Goal: Information Seeking & Learning: Compare options

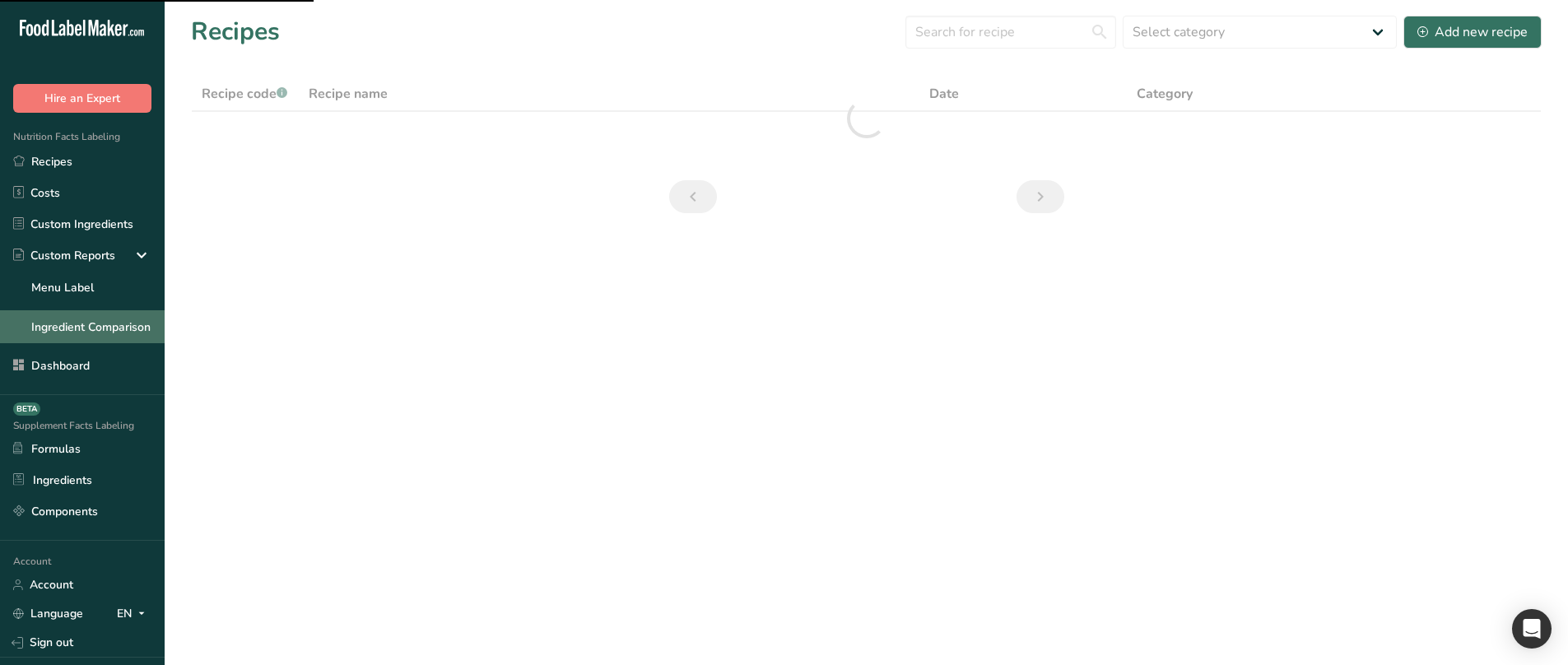
click at [100, 332] on link "Ingredient Comparison" at bounding box center [82, 327] width 165 height 33
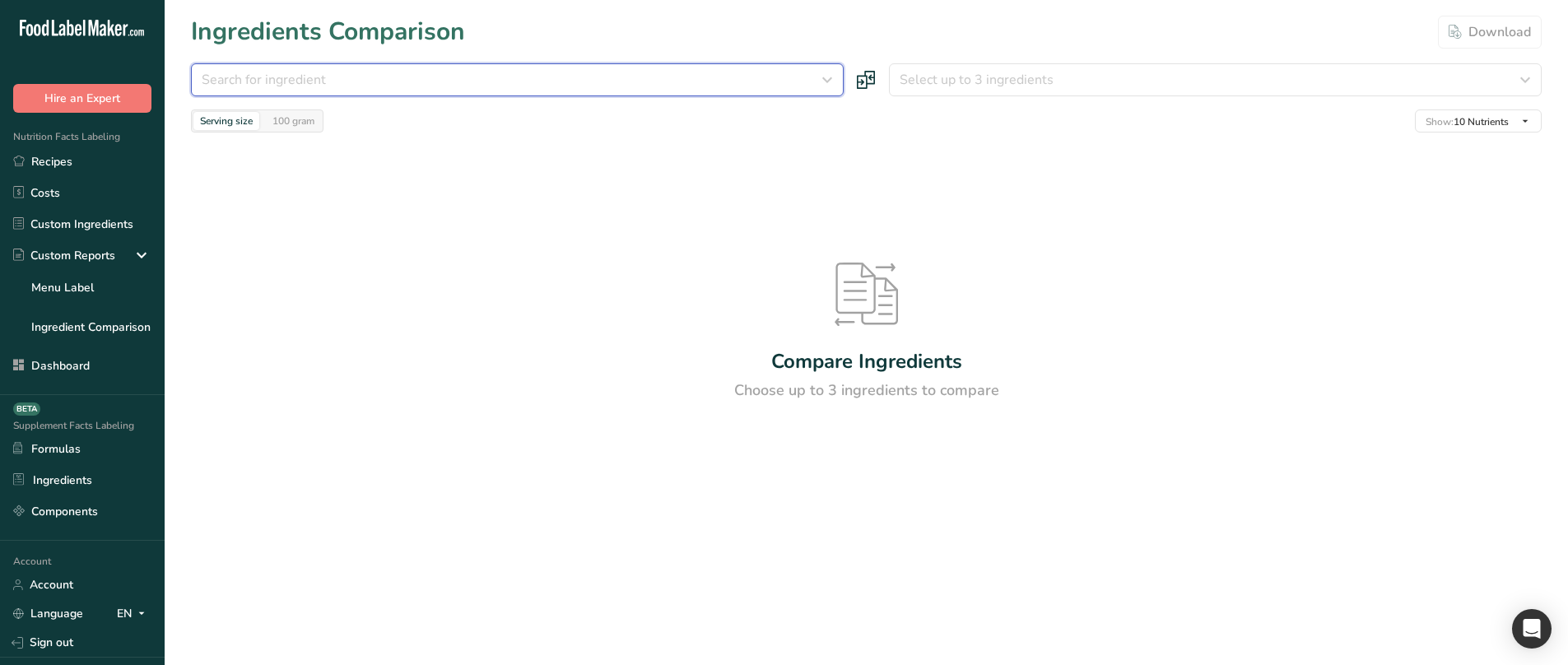
click at [372, 86] on div "Search for ingredient" at bounding box center [512, 80] width 621 height 20
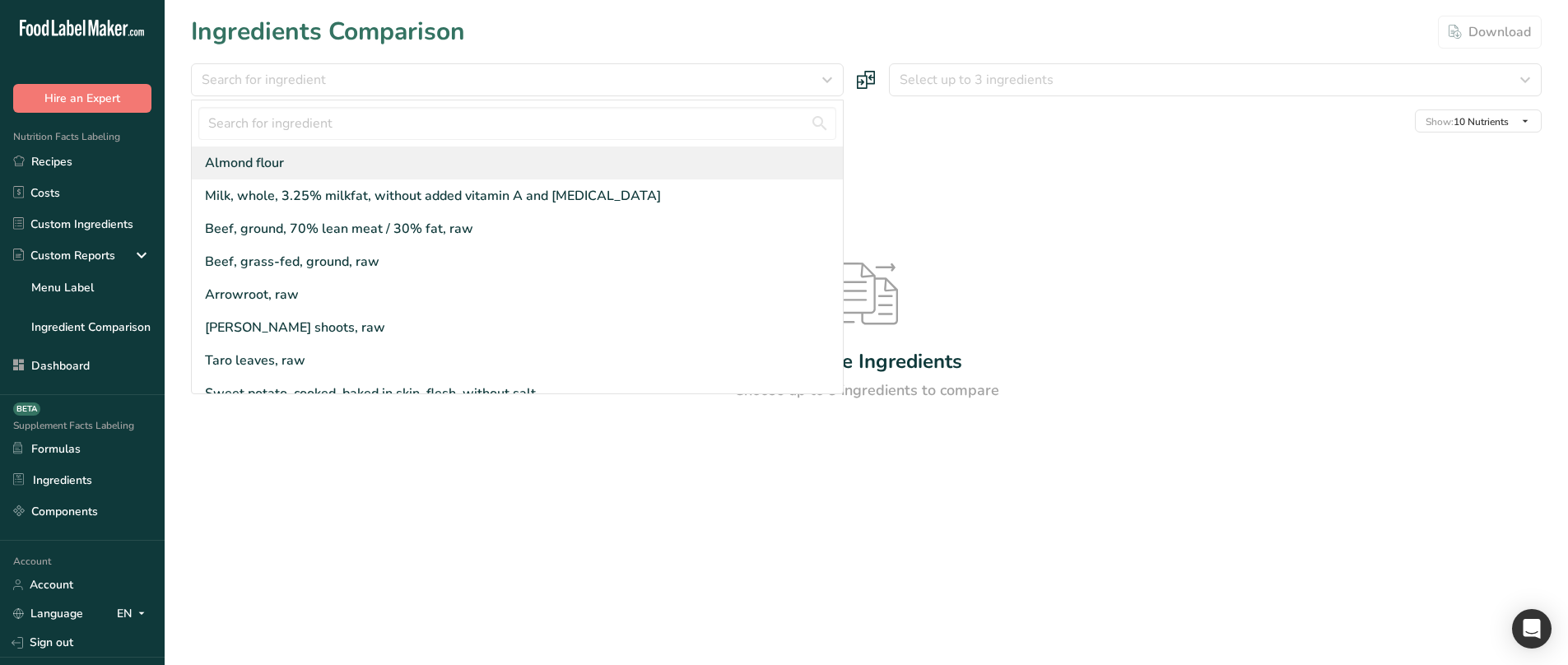
click at [335, 160] on div "Almond flour" at bounding box center [517, 163] width 651 height 33
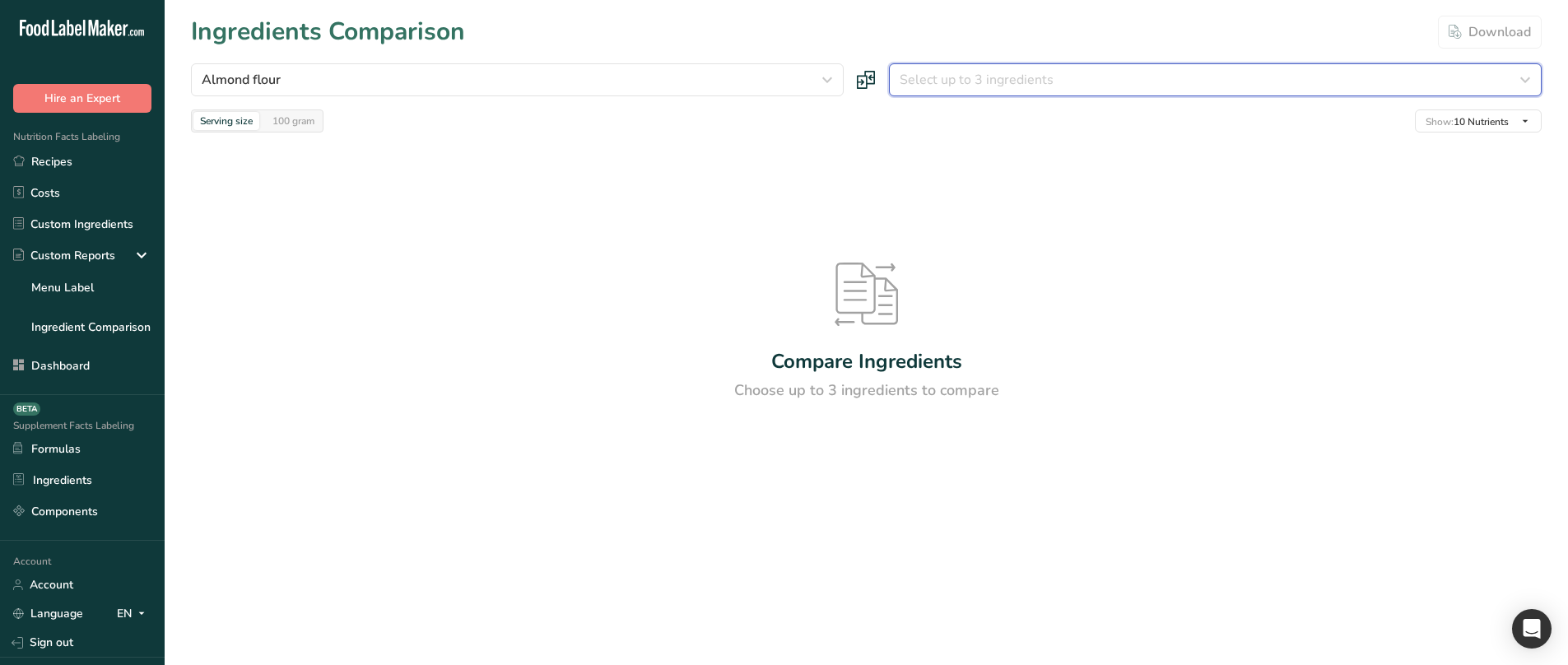
click at [966, 76] on span "Select up to 3 ingredients" at bounding box center [976, 80] width 154 height 20
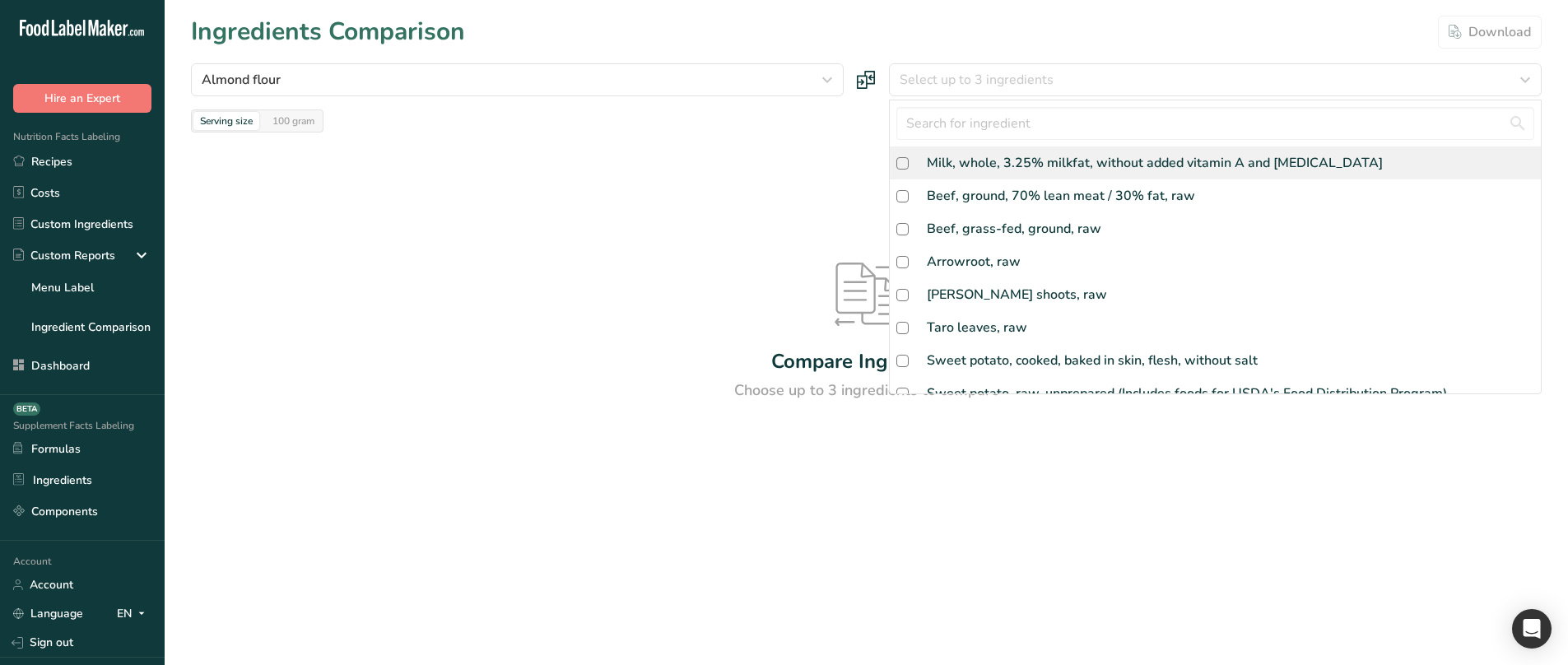
click at [976, 161] on div "Milk, whole, 3.25% milkfat, without added vitamin A and [MEDICAL_DATA]" at bounding box center [1155, 163] width 456 height 20
checkbox input "true"
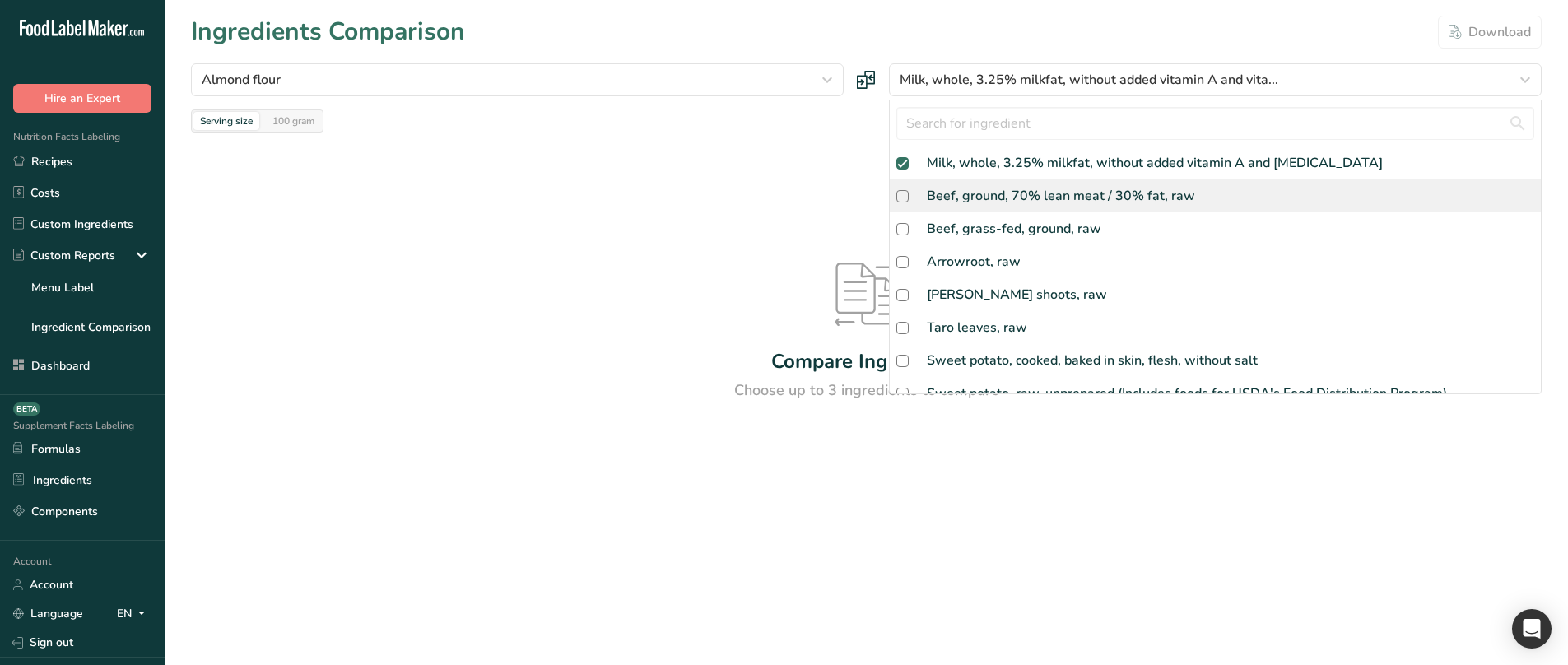
click at [957, 201] on div "Beef, ground, 70% lean meat / 30% fat, raw" at bounding box center [1061, 196] width 268 height 20
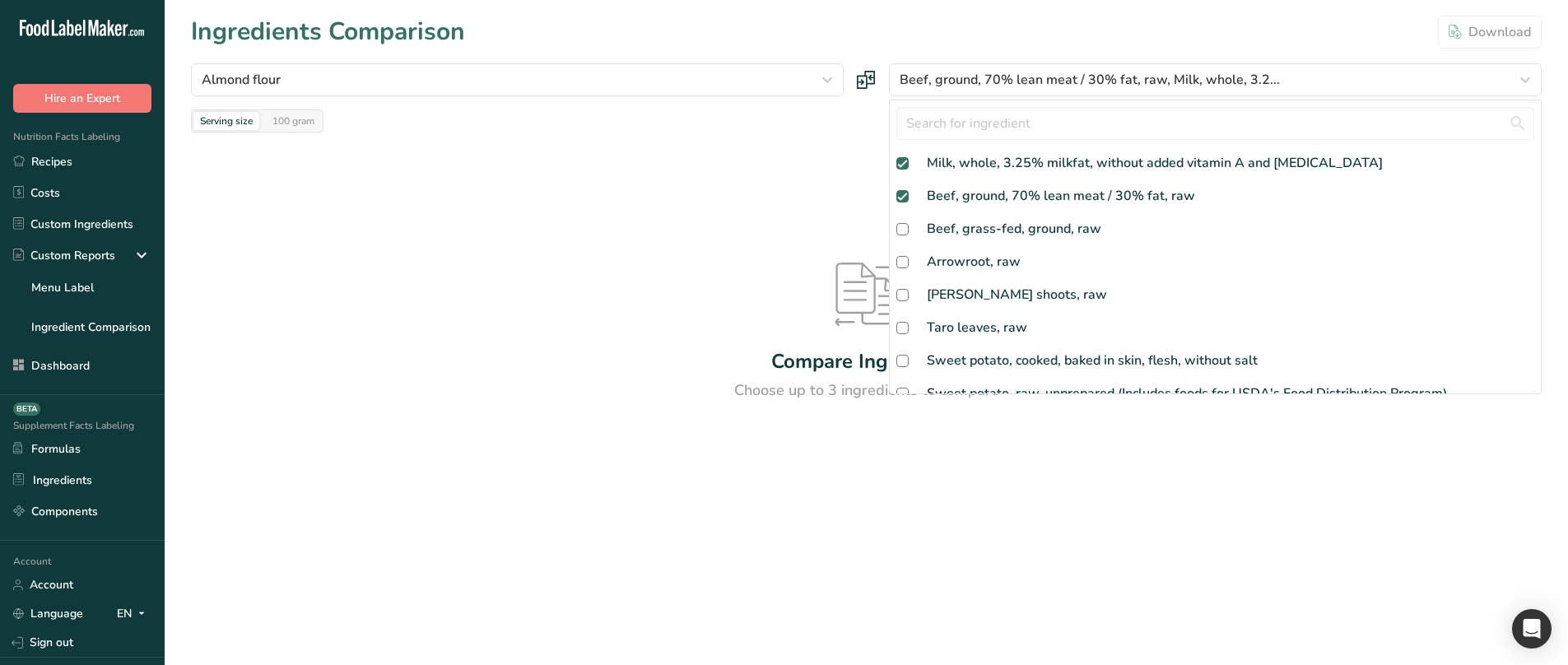
click at [744, 186] on div "Compare Ingredients Choose up to 3 ingredients to compare" at bounding box center [866, 332] width 1350 height 400
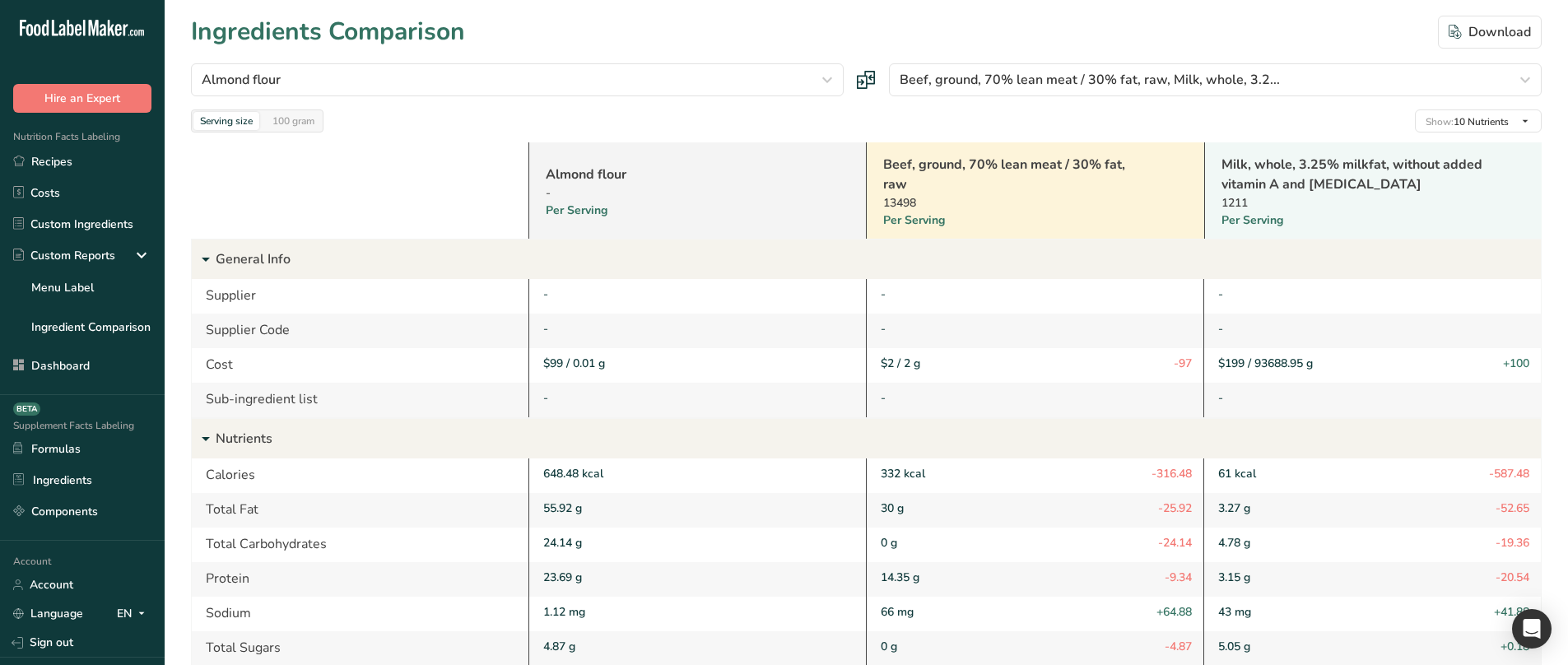
click at [601, 175] on link "Almond flour" at bounding box center [676, 175] width 261 height 20
click at [135, 405] on icon at bounding box center [141, 614] width 13 height 21
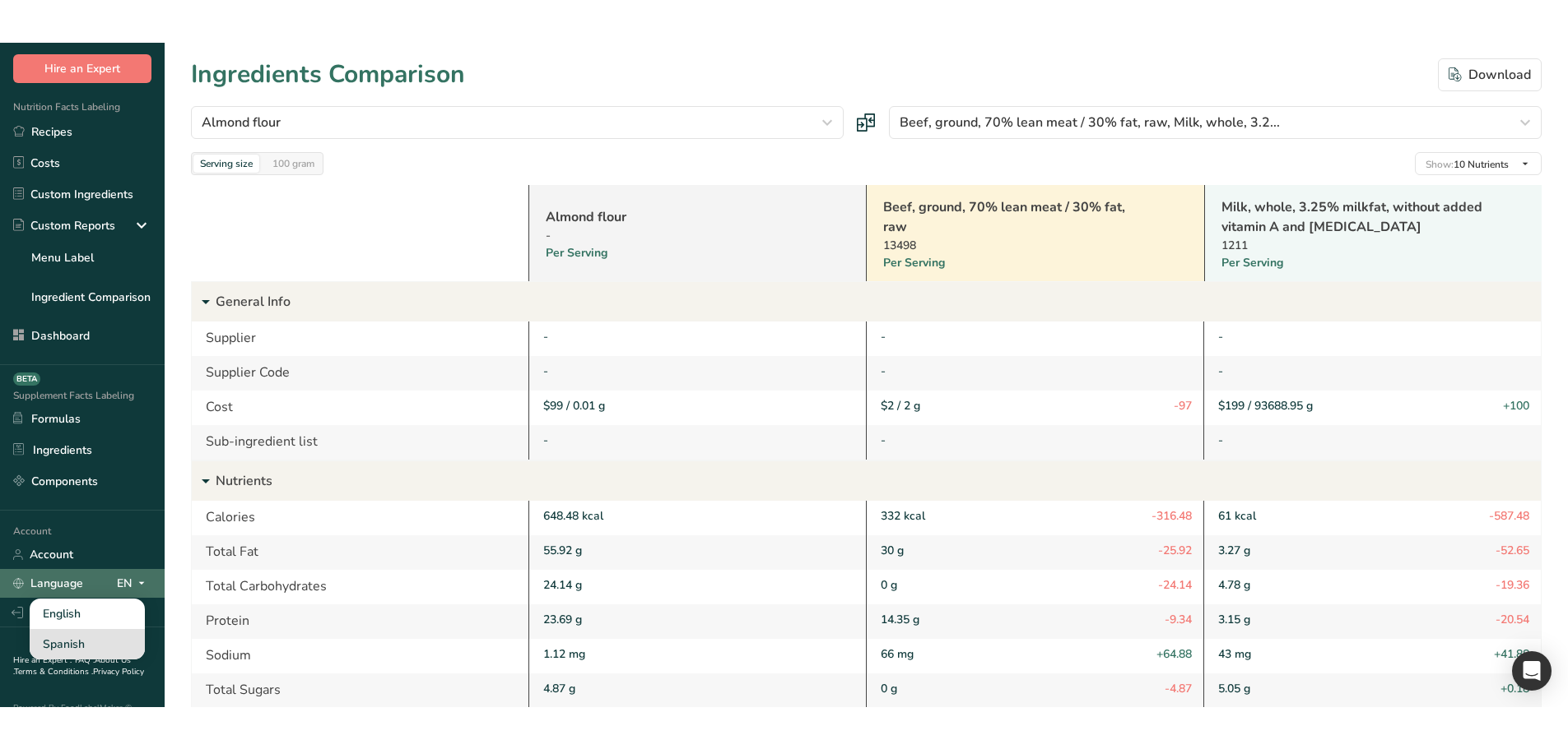
scroll to position [82, 0]
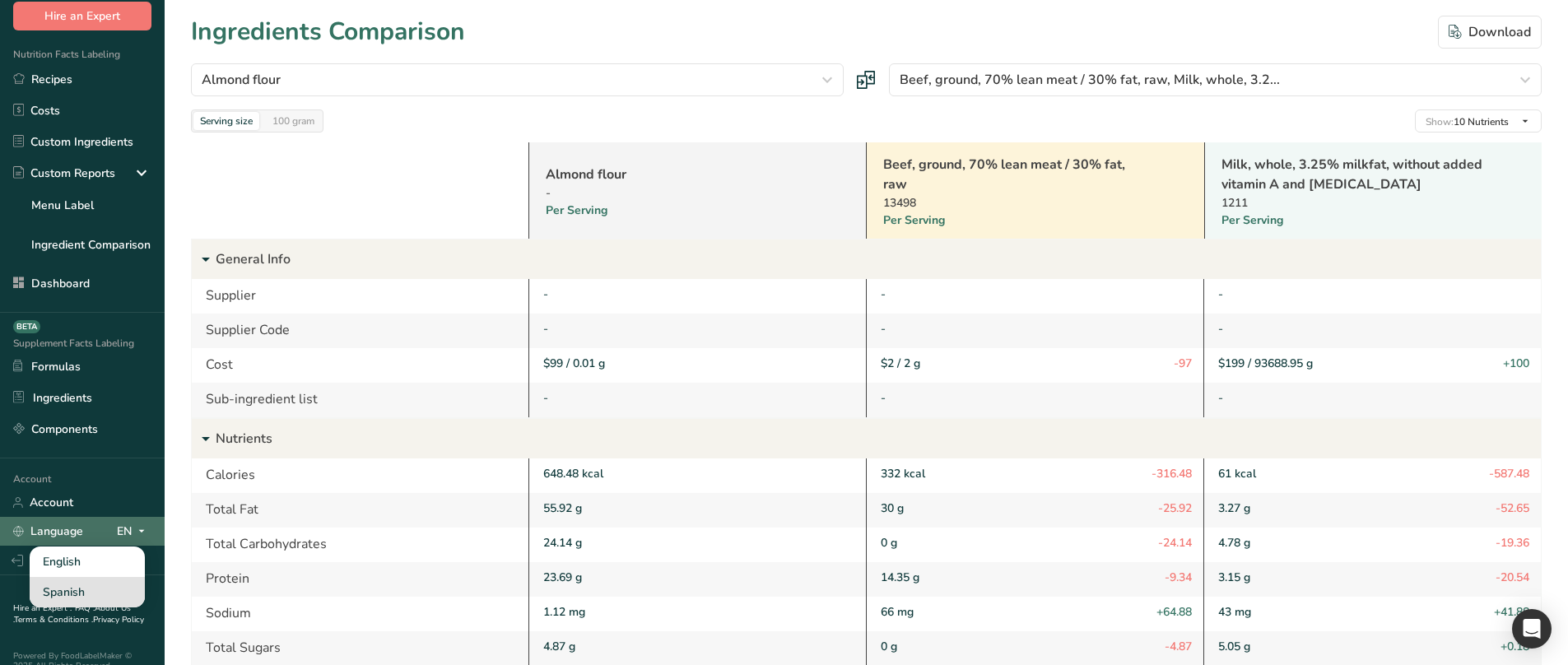
click at [75, 405] on div "Spanish" at bounding box center [87, 592] width 115 height 31
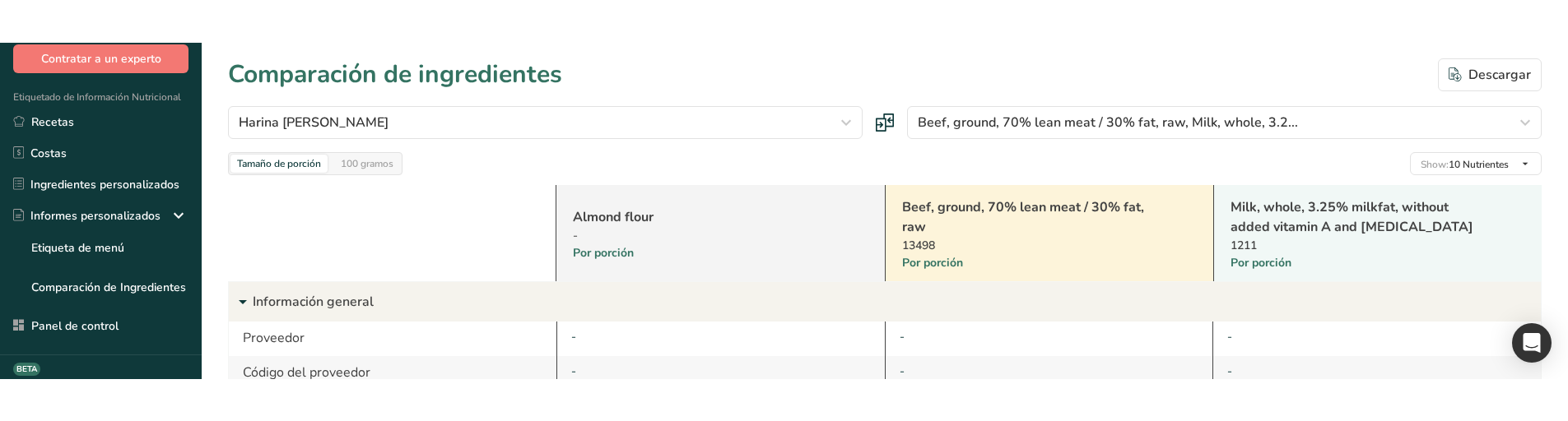
scroll to position [40, 0]
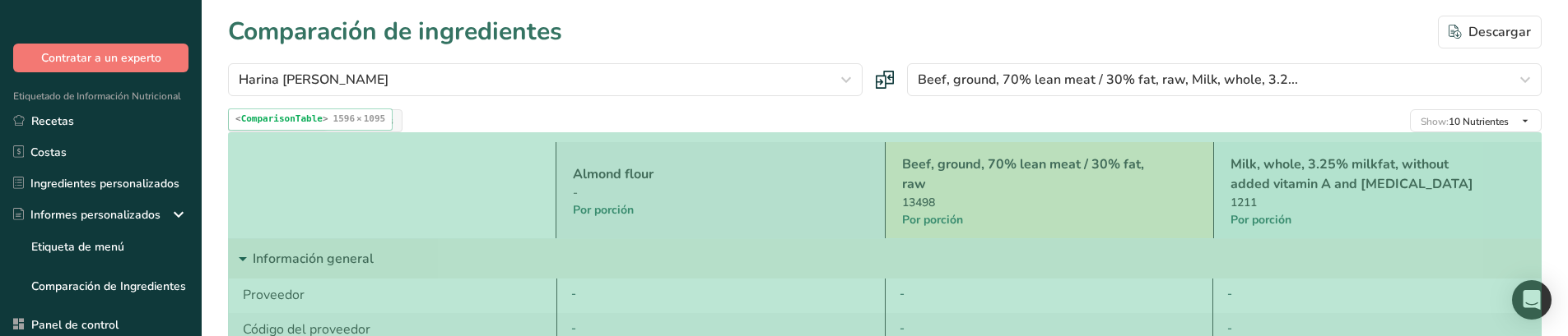
click at [607, 188] on div "-" at bounding box center [698, 193] width 251 height 18
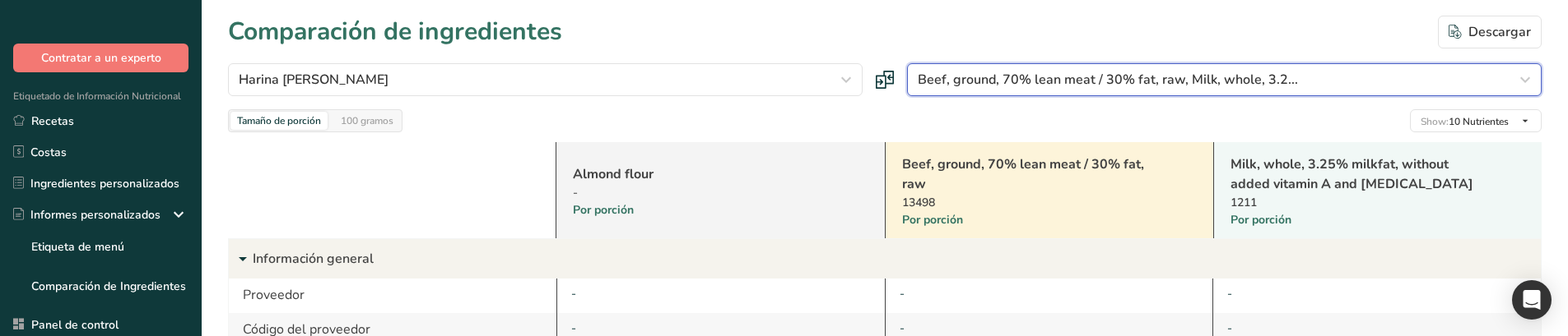
click at [1120, 84] on span "Beef, ground, 70% lean meat / 30% fat, raw, Milk, whole, 3.2..." at bounding box center [1107, 80] width 381 height 20
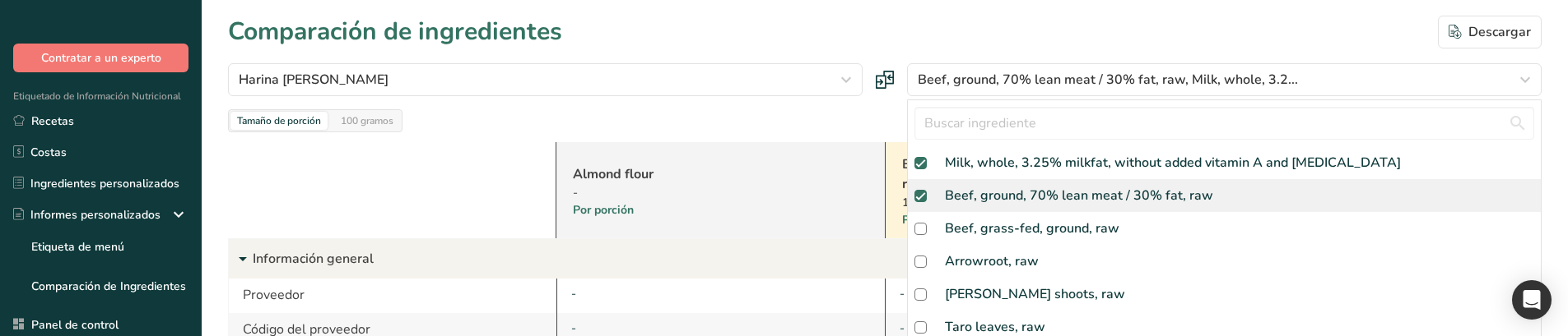
click at [1052, 191] on div "Beef, ground, 70% lean meat / 30% fat, raw" at bounding box center [1079, 196] width 268 height 20
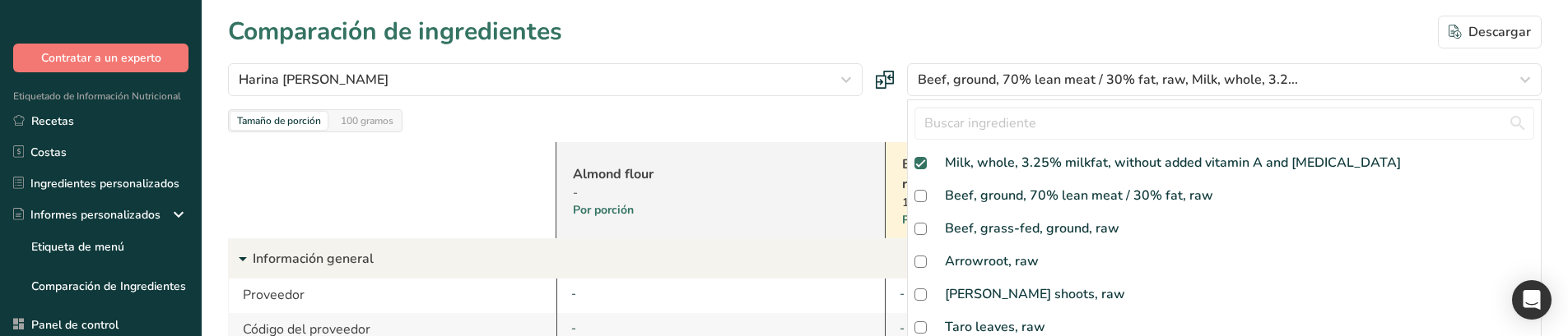
checkbox input "false"
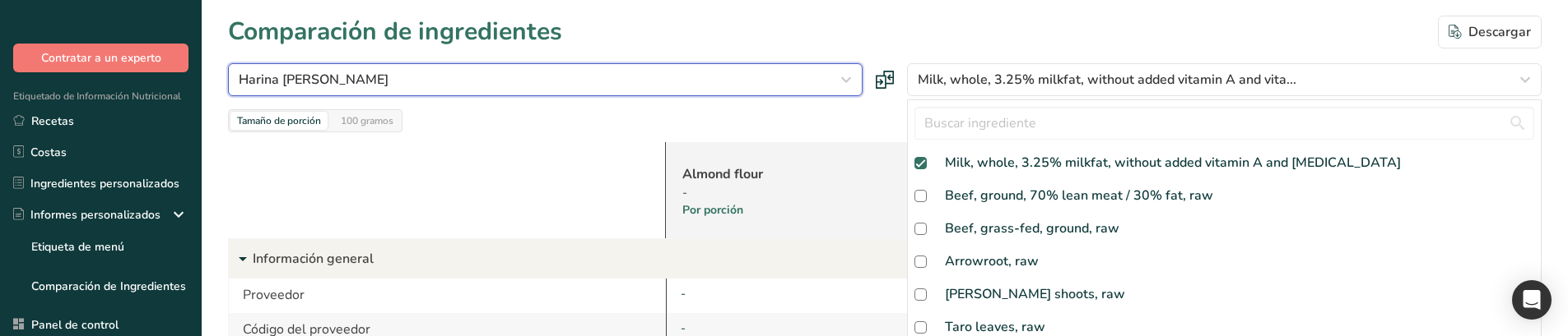
click at [527, 82] on div "Harina de almendra" at bounding box center [540, 80] width 604 height 20
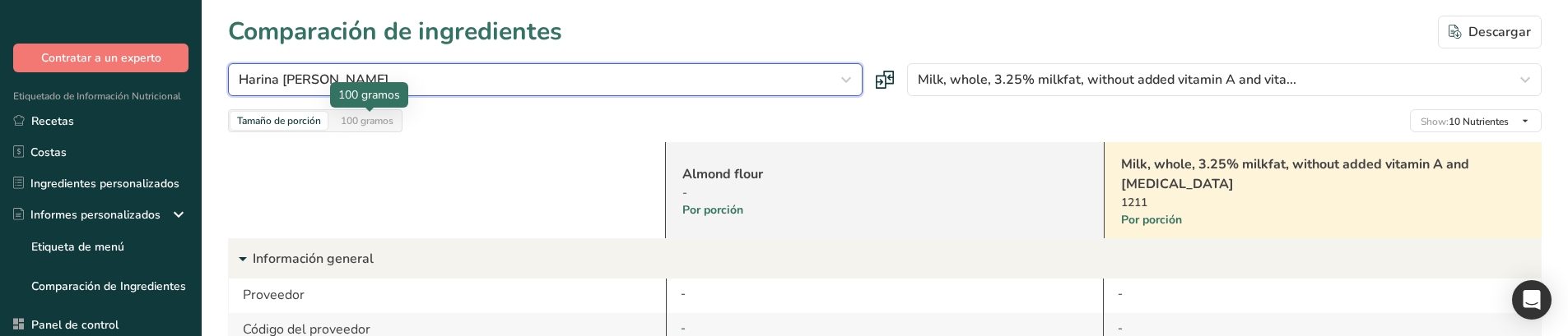
click at [483, 68] on button "Harina de almendra" at bounding box center [544, 79] width 634 height 33
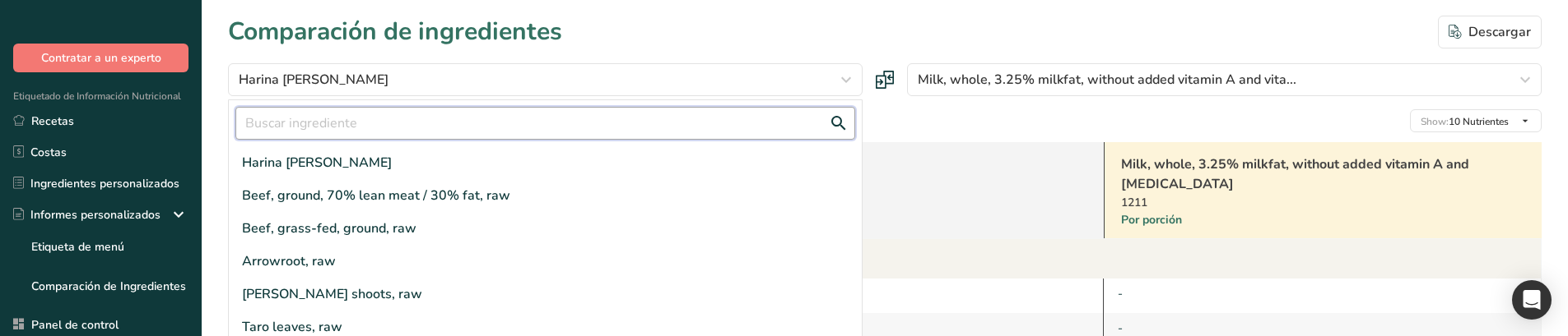
click at [381, 129] on input "text" at bounding box center [545, 122] width 619 height 33
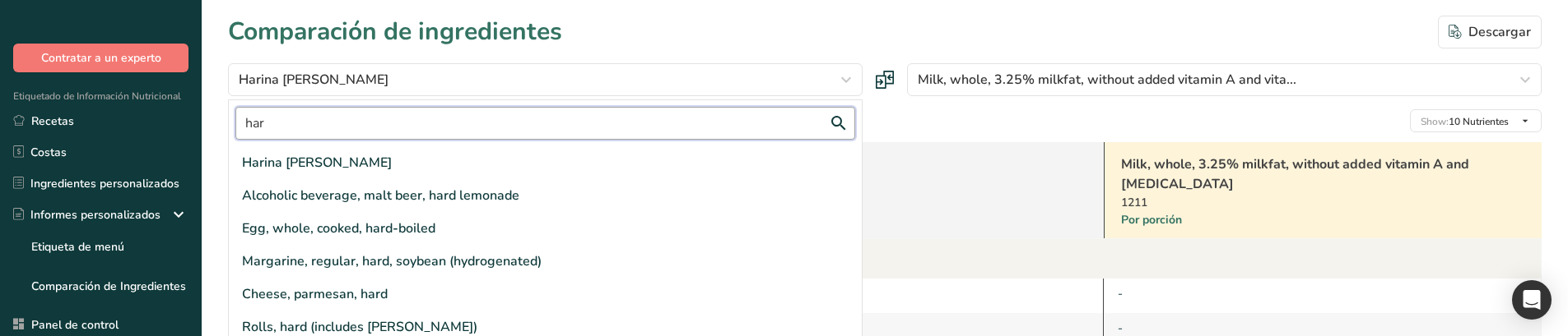
type input "har"
click at [658, 34] on div "Comparación de ingredientes Descargar" at bounding box center [885, 32] width 1314 height 37
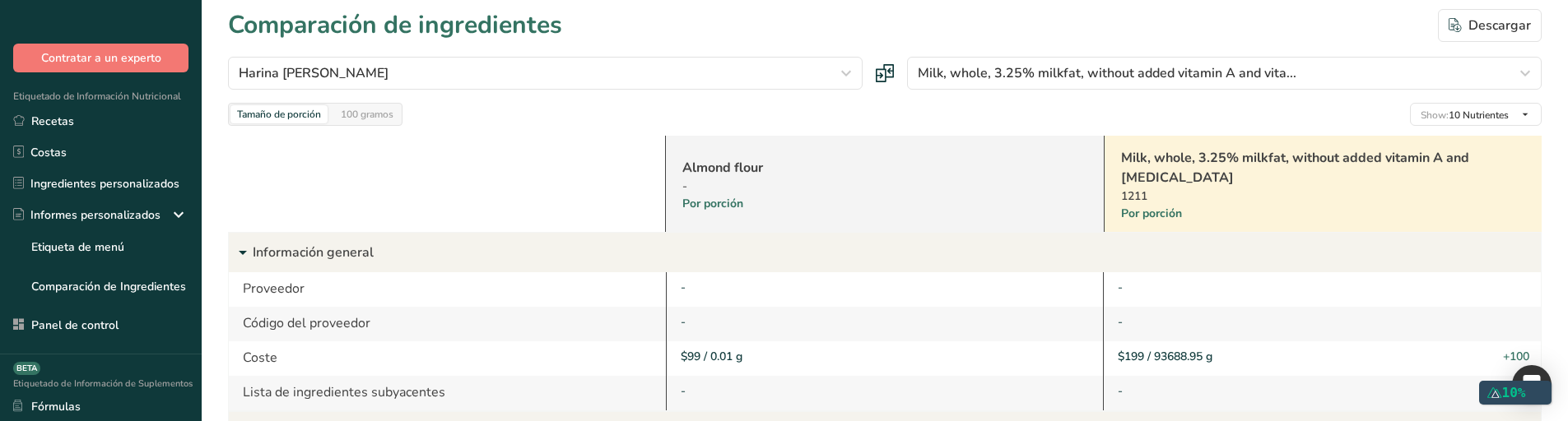
scroll to position [0, 0]
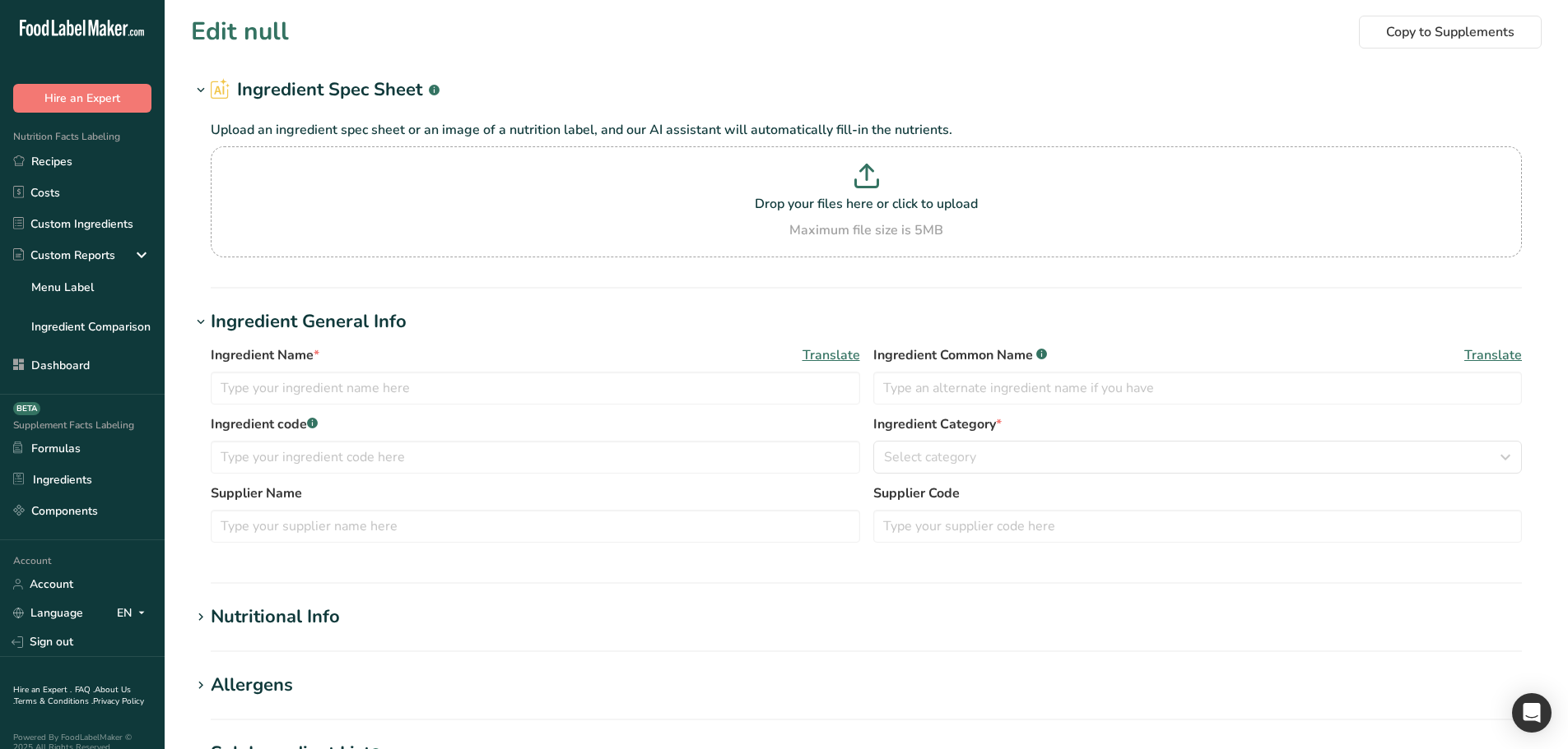
type input "Almond flour"
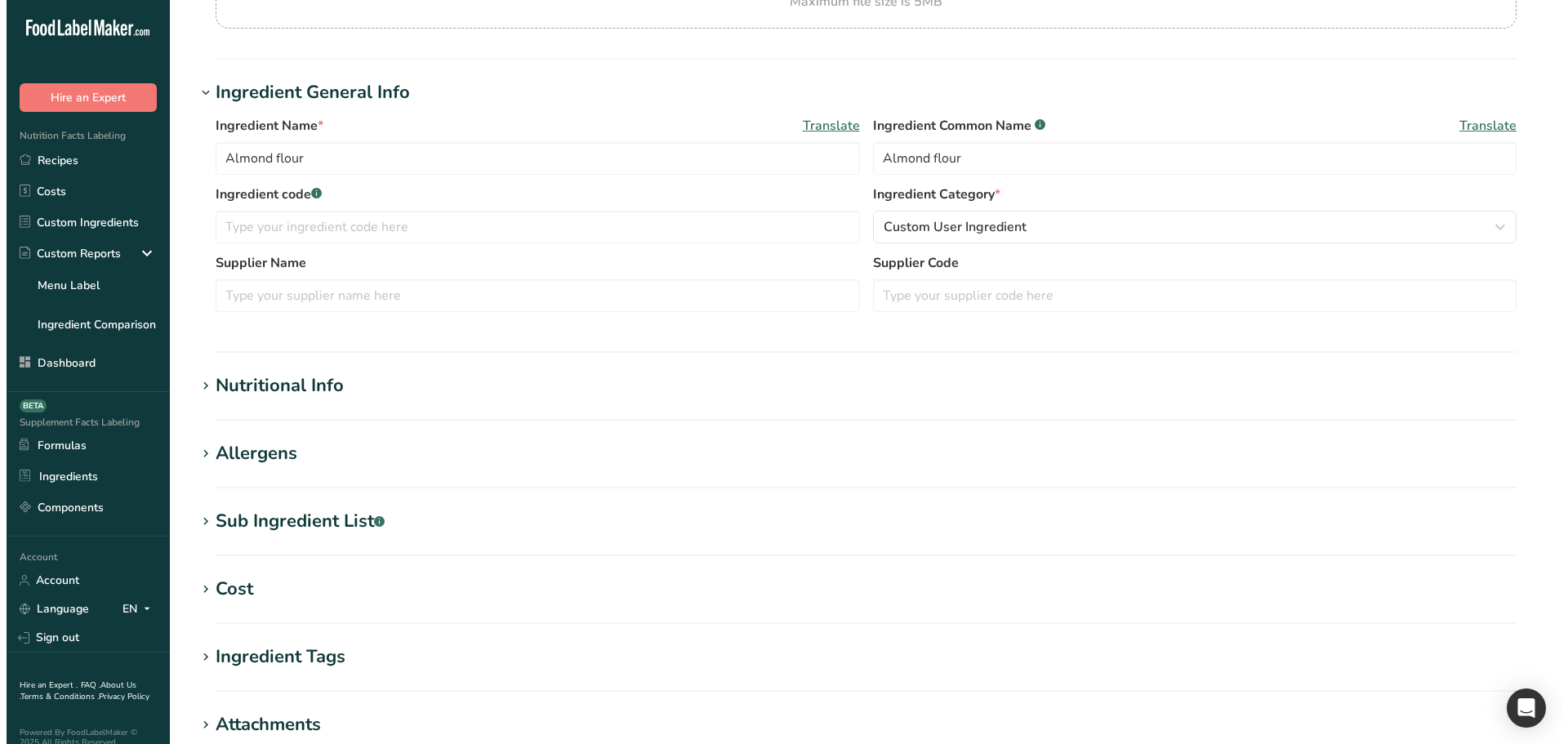
scroll to position [245, 0]
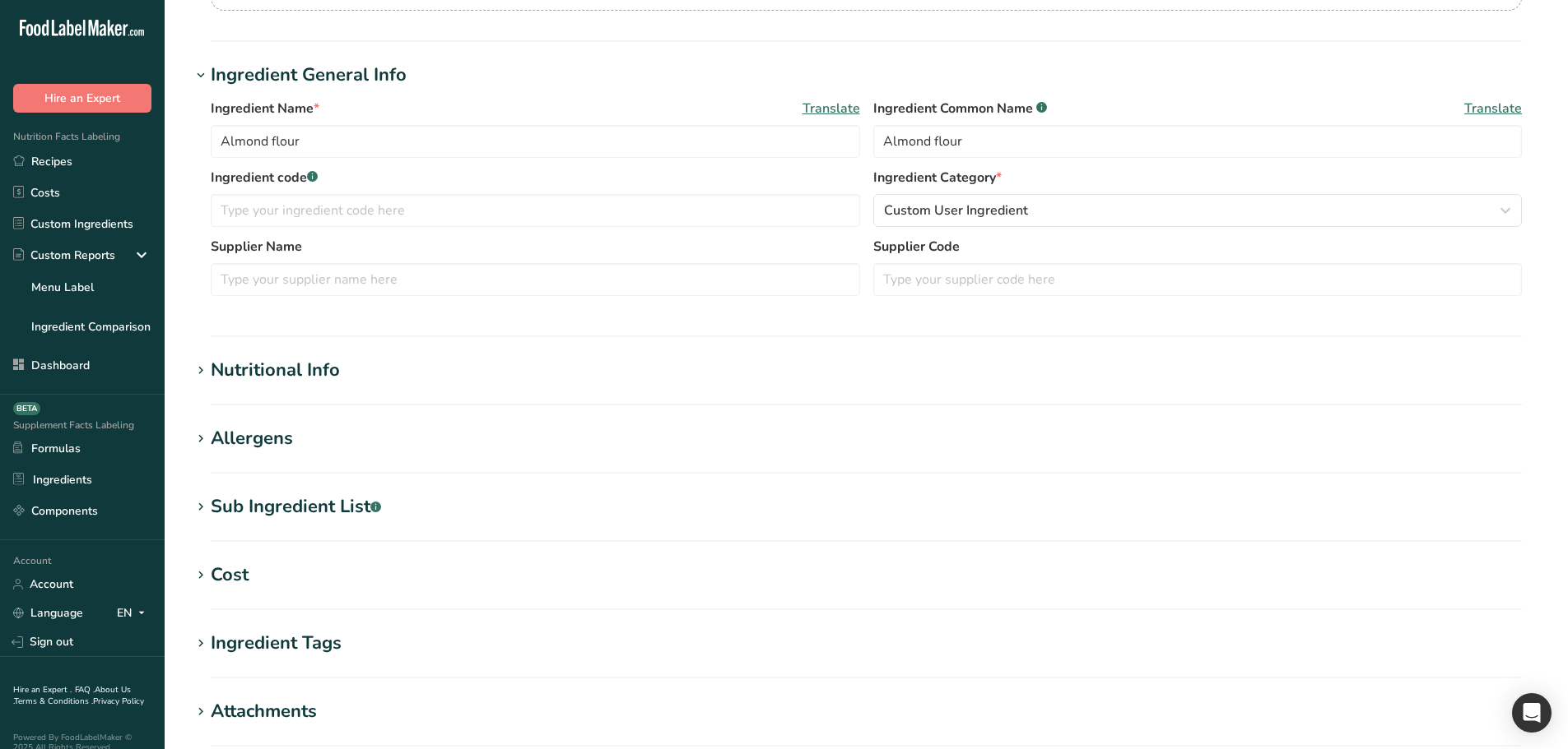
click at [1489, 103] on span "Translate" at bounding box center [1492, 108] width 57 height 20
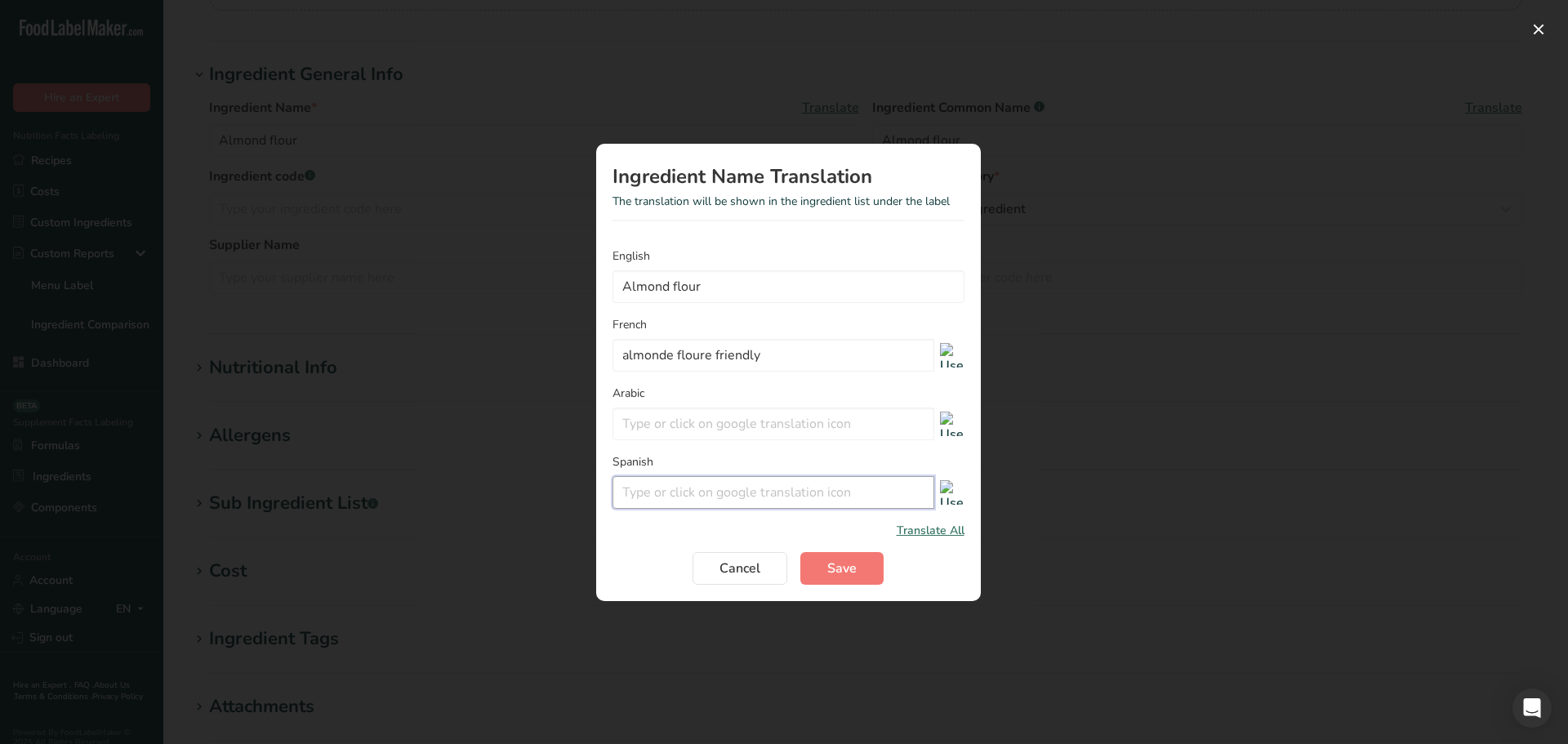
click at [757, 493] on input "Translation Modal" at bounding box center [773, 491] width 322 height 32
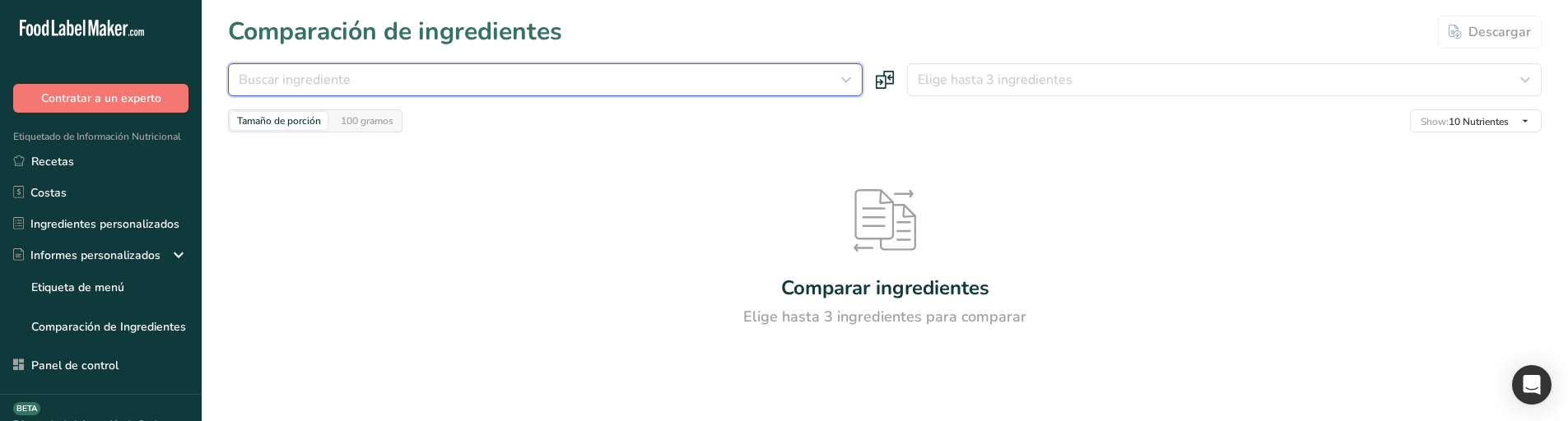
click at [564, 72] on div "Buscar ingrediente" at bounding box center [540, 80] width 604 height 20
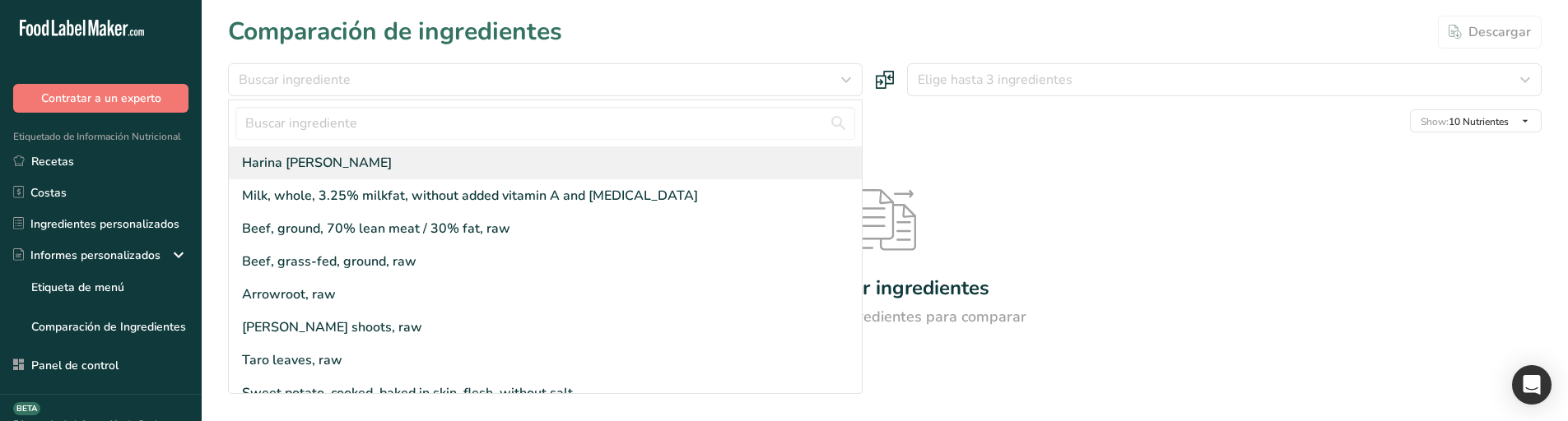
click at [421, 157] on div "Harina [PERSON_NAME]" at bounding box center [545, 163] width 633 height 33
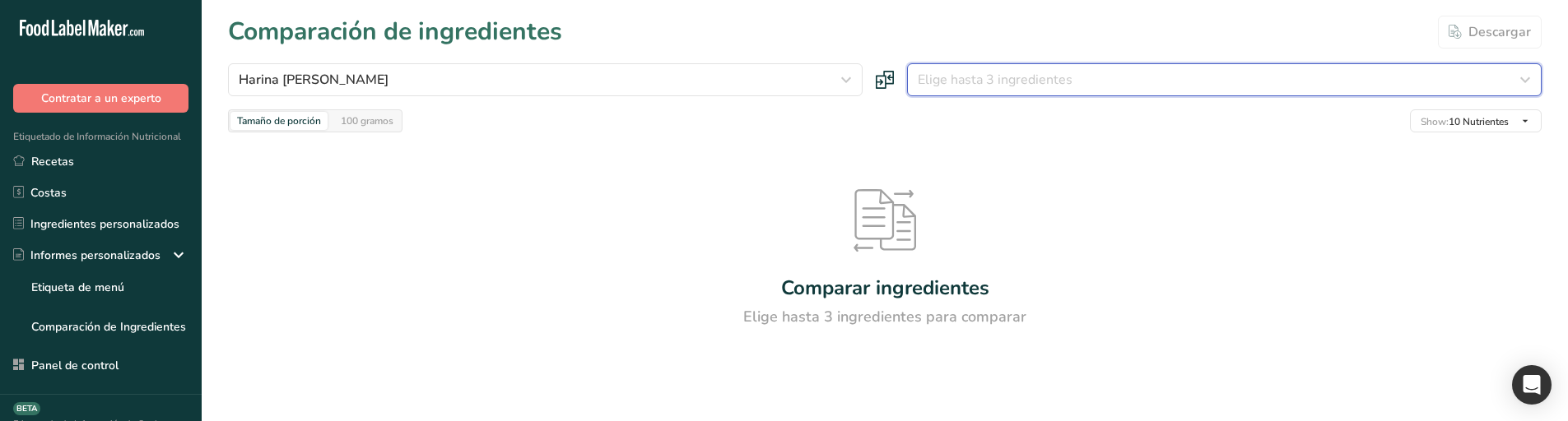
click at [1014, 95] on button "Elige hasta 3 ingredientes" at bounding box center [1224, 79] width 634 height 33
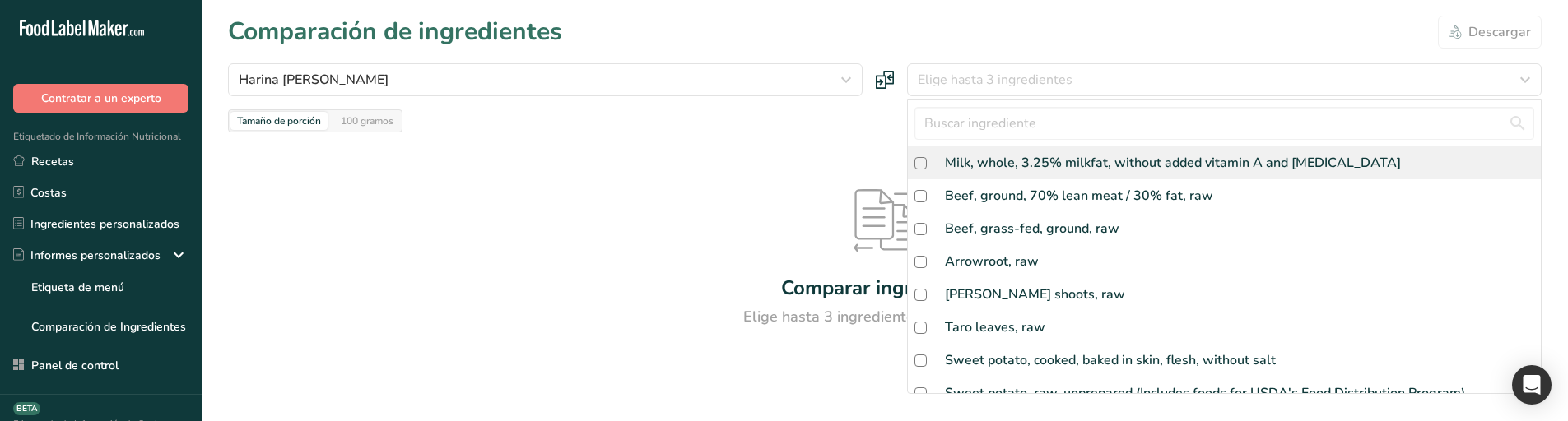
click at [1012, 152] on div "Milk, whole, 3.25% milkfat, without added vitamin A and [MEDICAL_DATA]" at bounding box center [1224, 163] width 633 height 33
checkbox input "true"
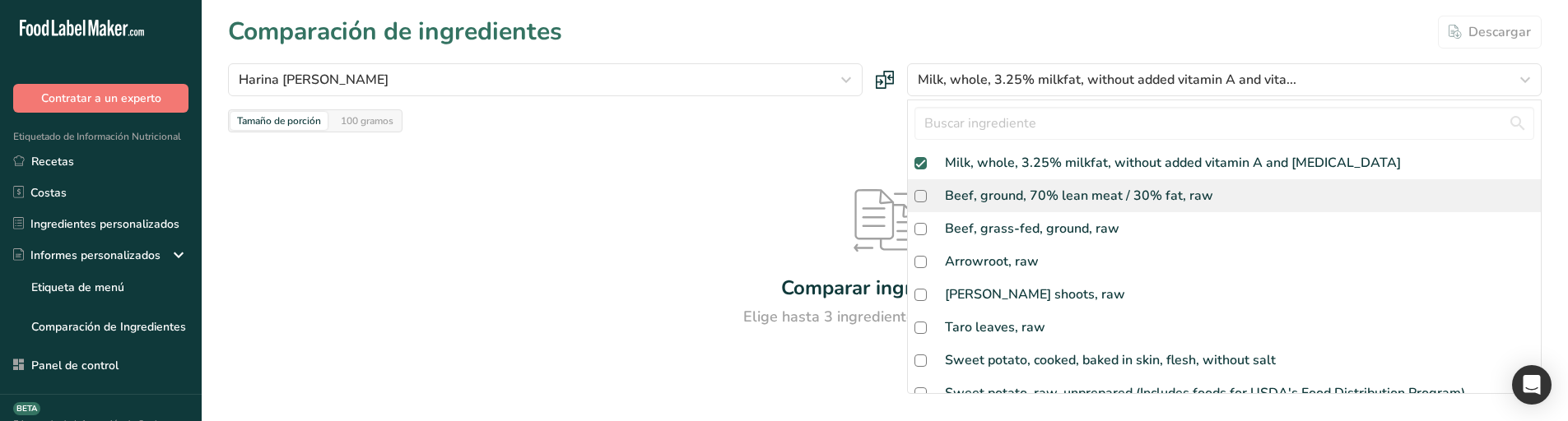
click at [972, 190] on div "Beef, ground, 70% lean meat / 30% fat, raw" at bounding box center [1079, 196] width 268 height 20
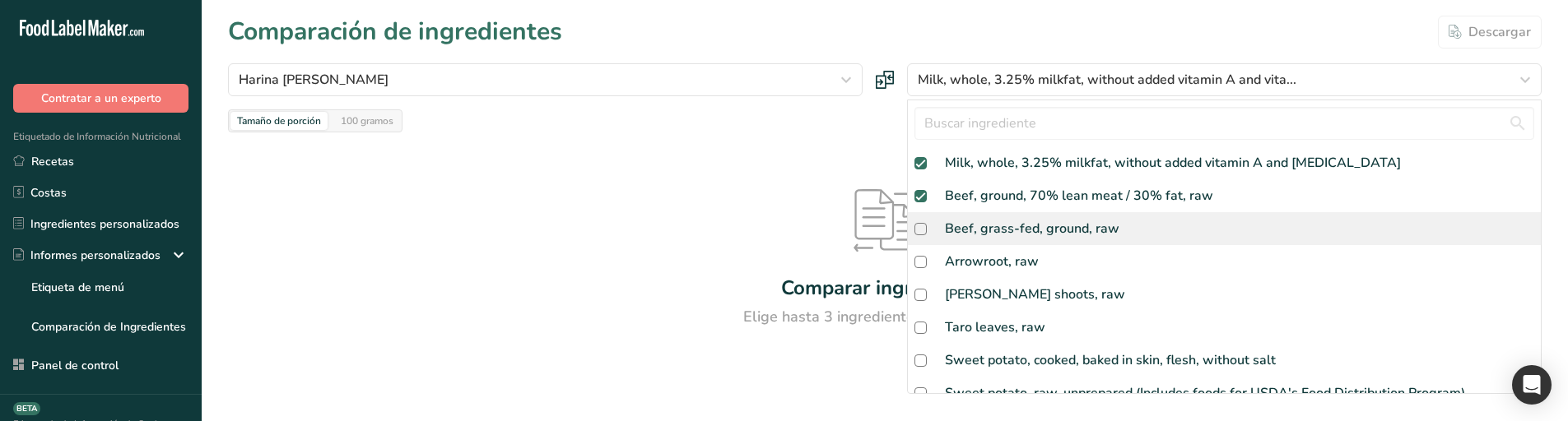
checkbox input "true"
click at [980, 227] on div "Beef, grass-fed, ground, raw" at bounding box center [1032, 229] width 175 height 20
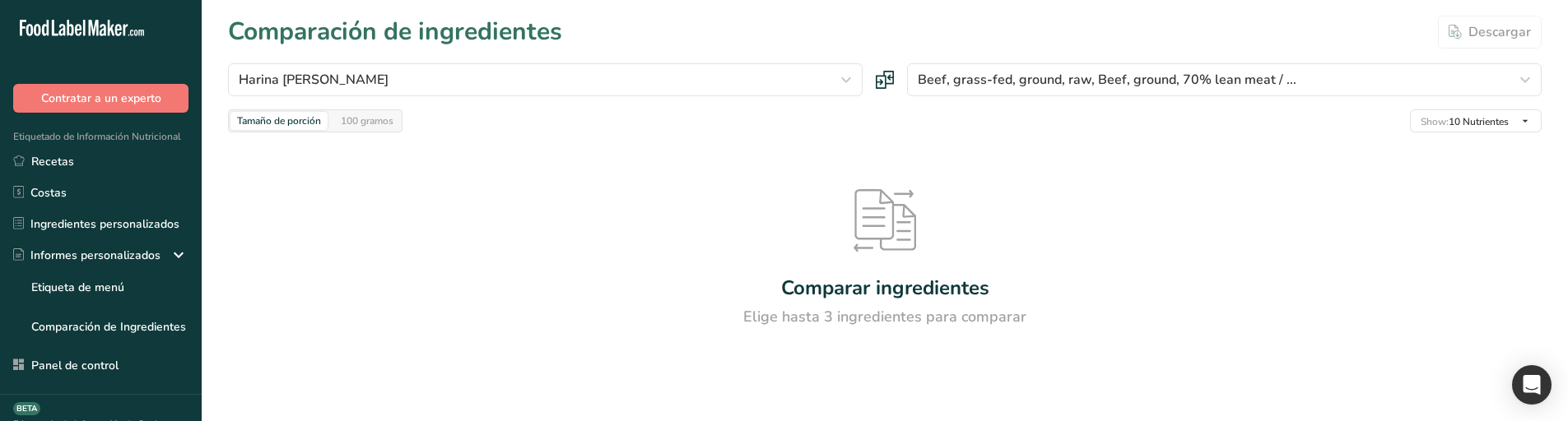
click at [807, 172] on div "Comparar ingredientes Elige hasta 3 ingredientes para comparar" at bounding box center [885, 258] width 1314 height 252
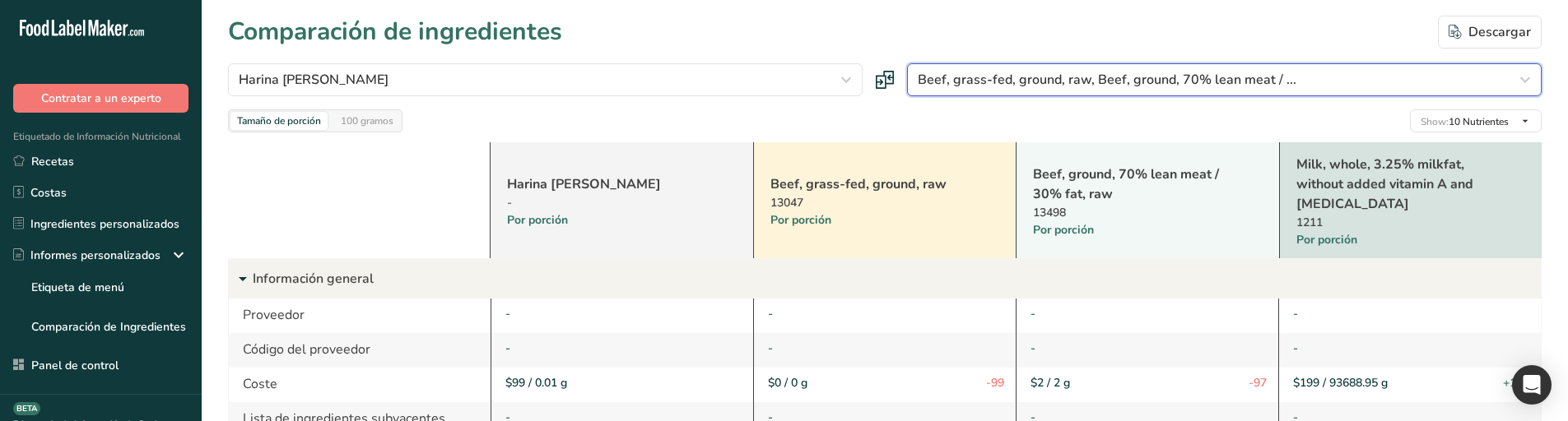
click at [968, 82] on span "Beef, grass-fed, ground, raw, Beef, ground, 70% lean meat / ..." at bounding box center [1106, 80] width 379 height 20
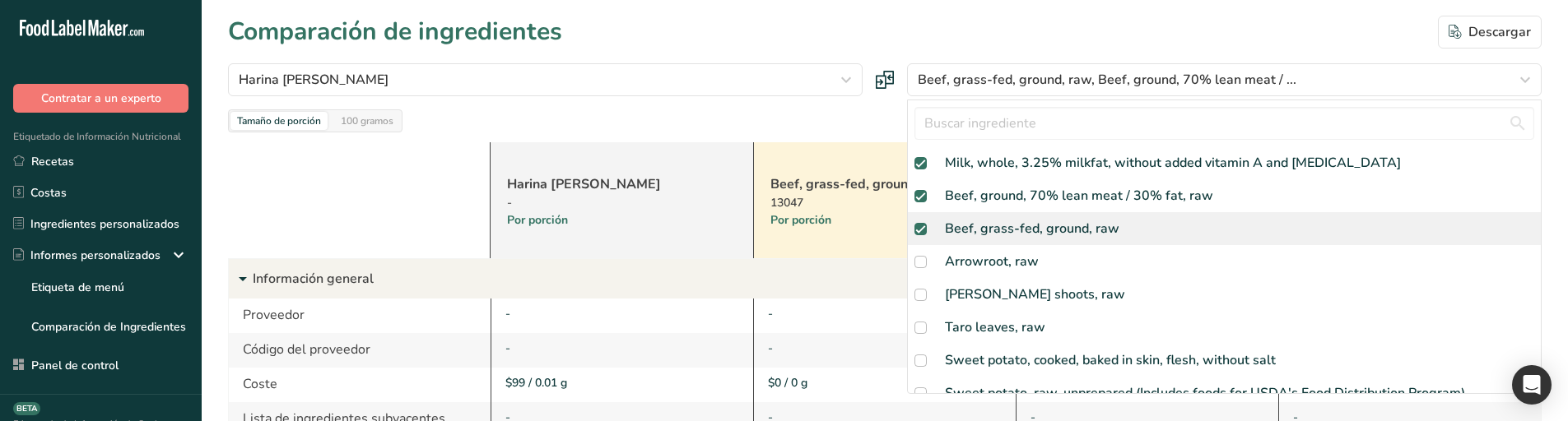
click at [973, 221] on div "Beef, grass-fed, ground, raw" at bounding box center [1032, 229] width 175 height 20
checkbox input "false"
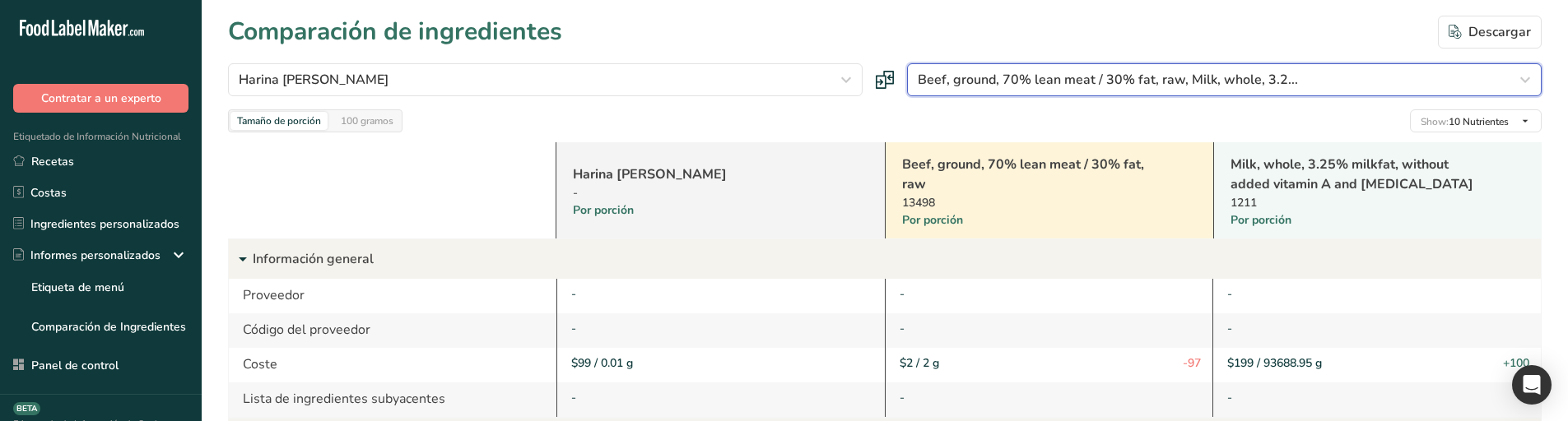
click at [956, 92] on button "Beef, ground, 70% lean meat / 30% fat, raw, Milk, whole, 3.2..." at bounding box center [1224, 79] width 634 height 33
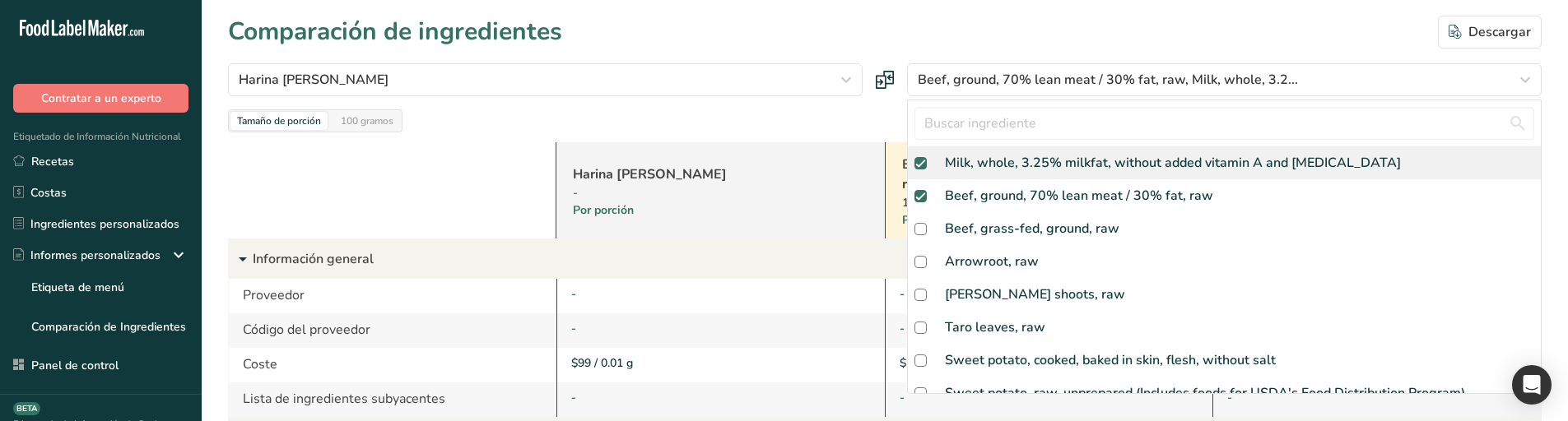
click at [981, 168] on div "Milk, whole, 3.25% milkfat, without added vitamin A and [MEDICAL_DATA]" at bounding box center [1173, 163] width 456 height 20
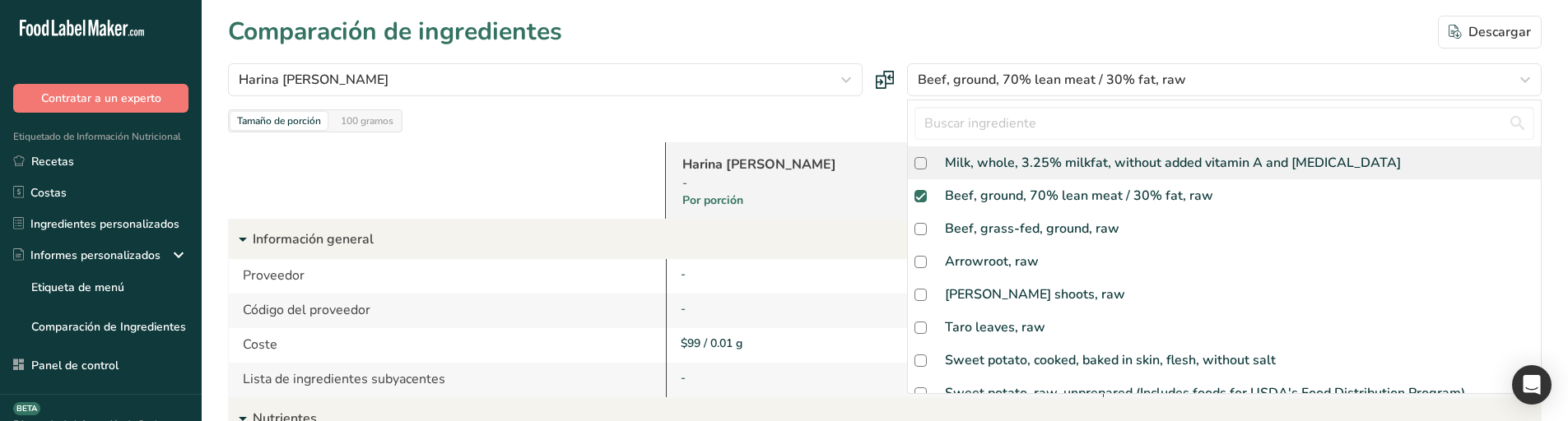
checkbox input "false"
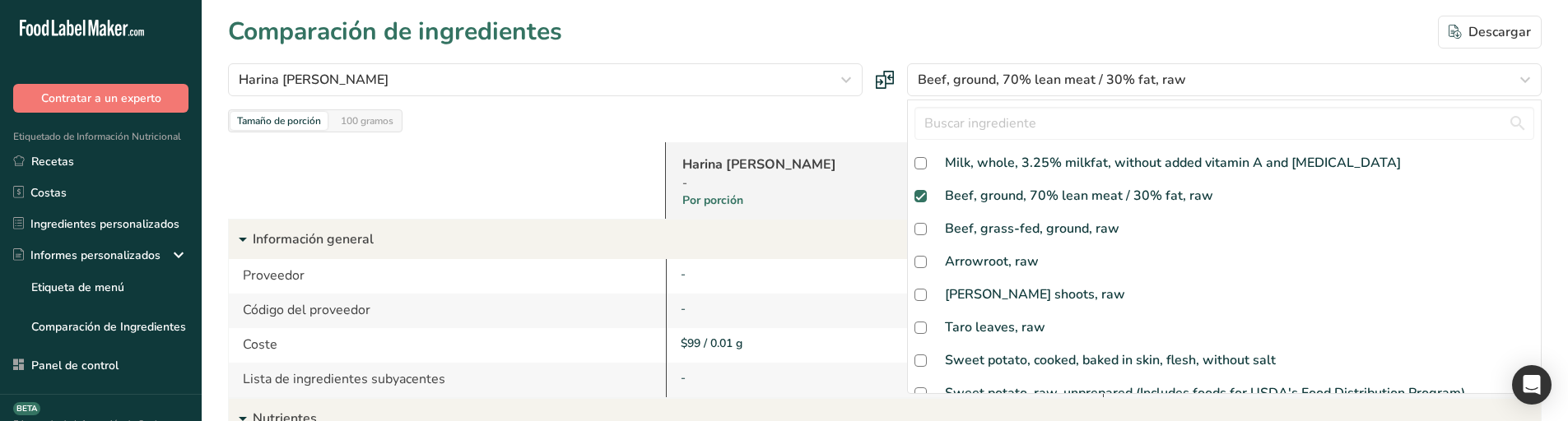
click at [855, 148] on div "Harina de almendra - Por porción" at bounding box center [884, 180] width 438 height 77
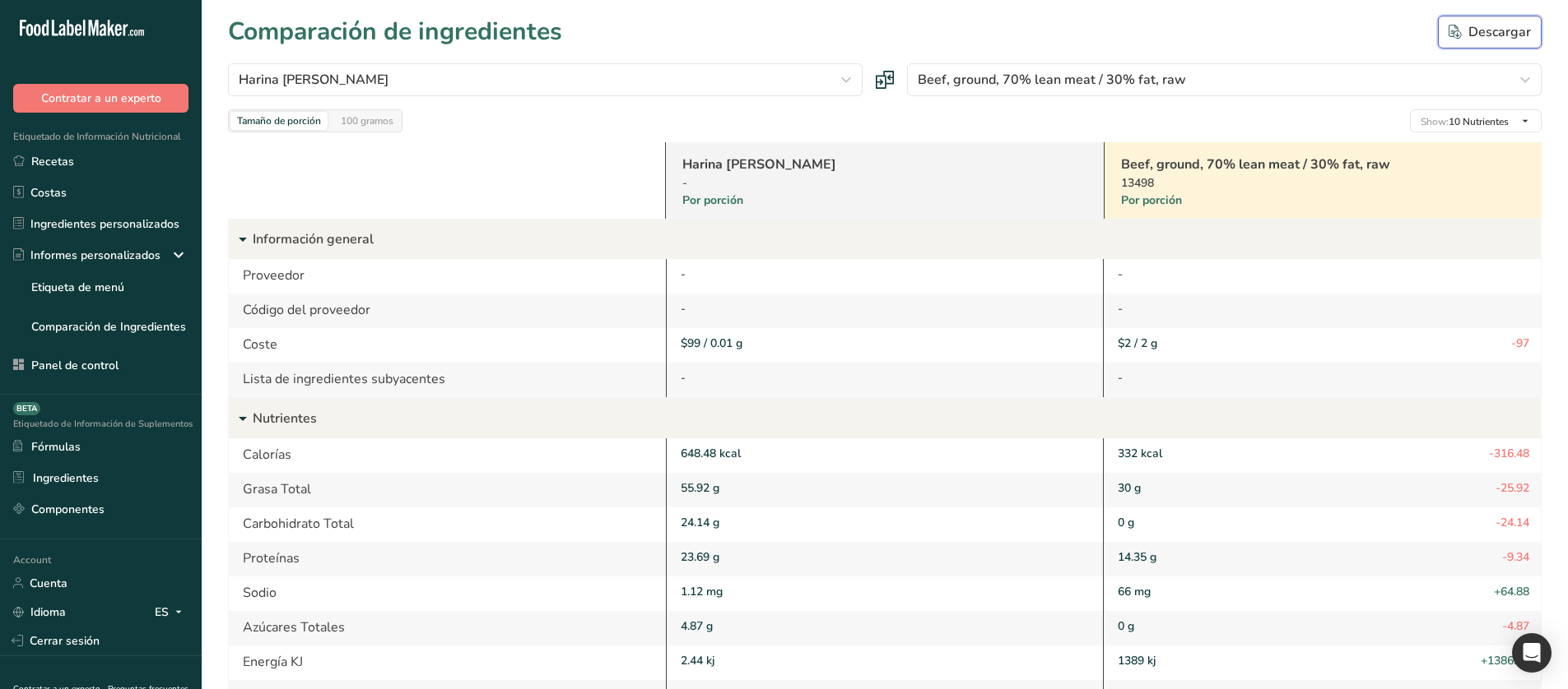
click at [1458, 27] on icon "button" at bounding box center [1455, 32] width 13 height 15
click at [155, 420] on div "ES" at bounding box center [172, 612] width 34 height 20
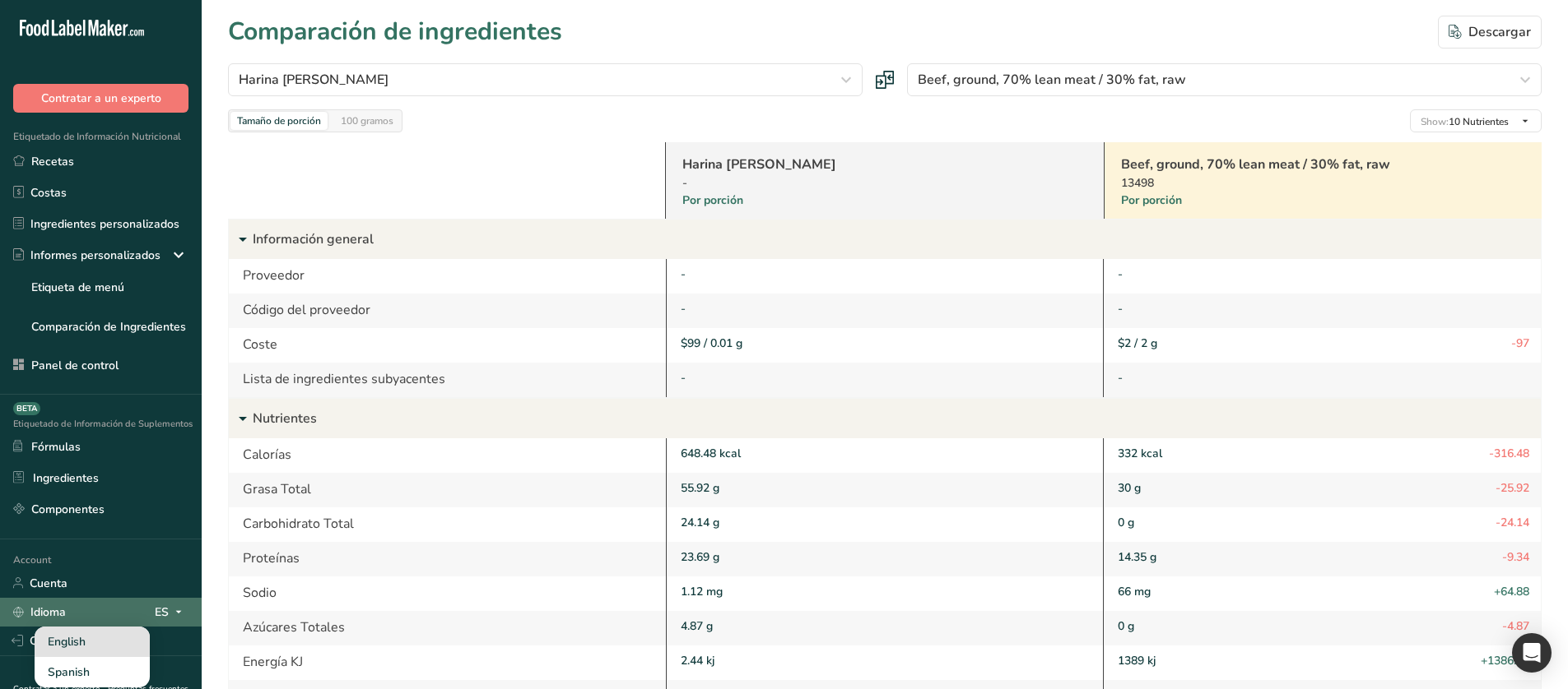
click at [95, 420] on div "English" at bounding box center [92, 642] width 115 height 31
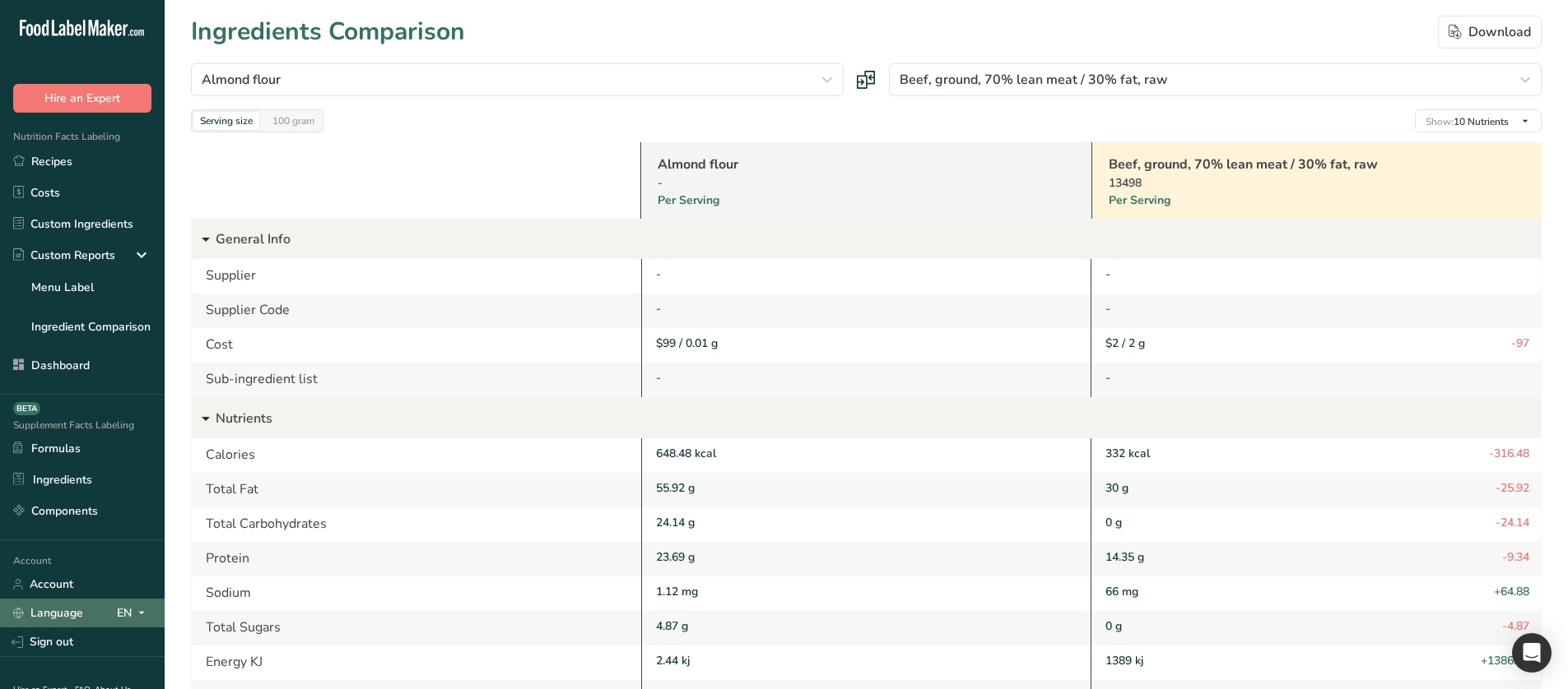
click at [135, 420] on icon at bounding box center [141, 613] width 13 height 21
click at [104, 420] on div "Spanish" at bounding box center [87, 673] width 115 height 31
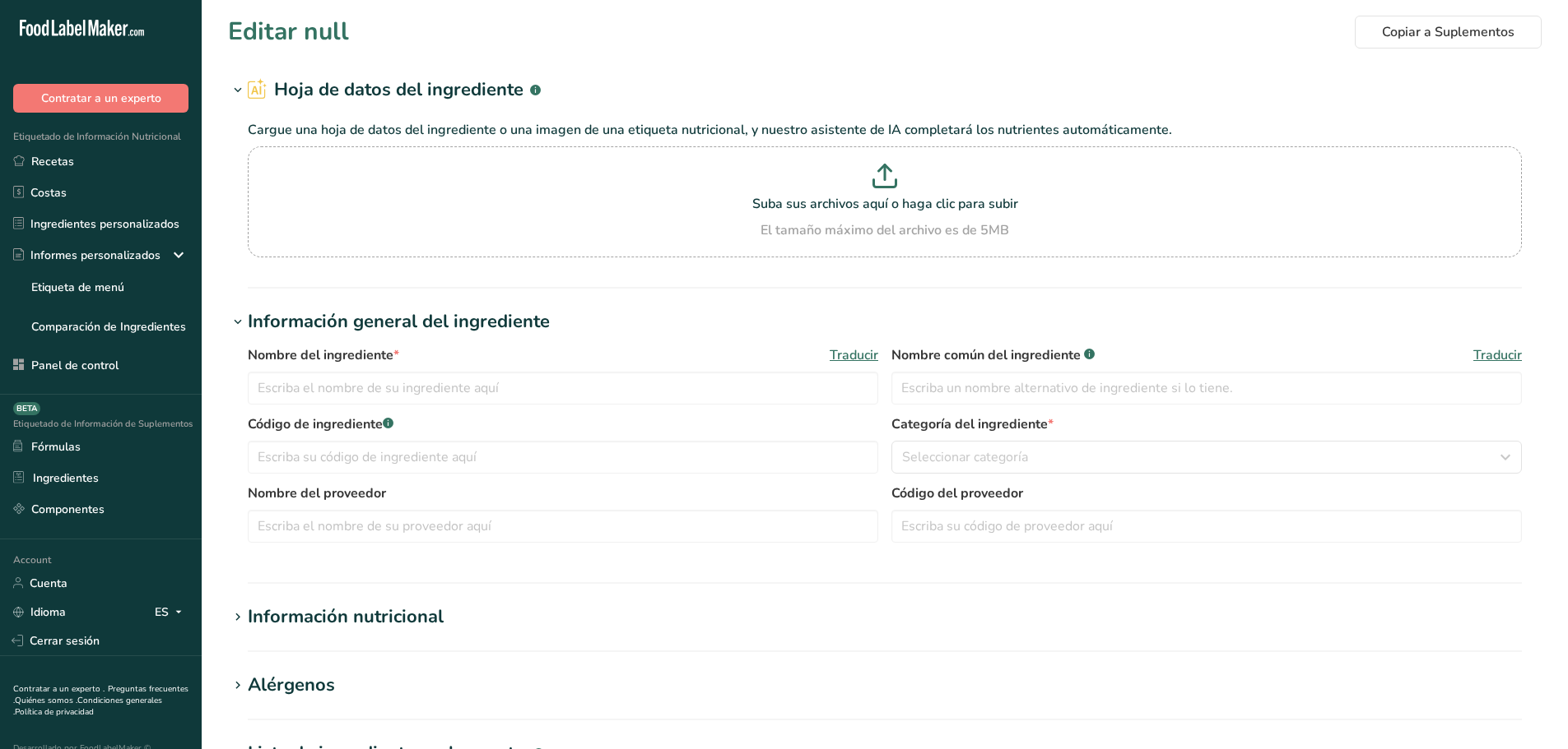
type input "Almond flour"
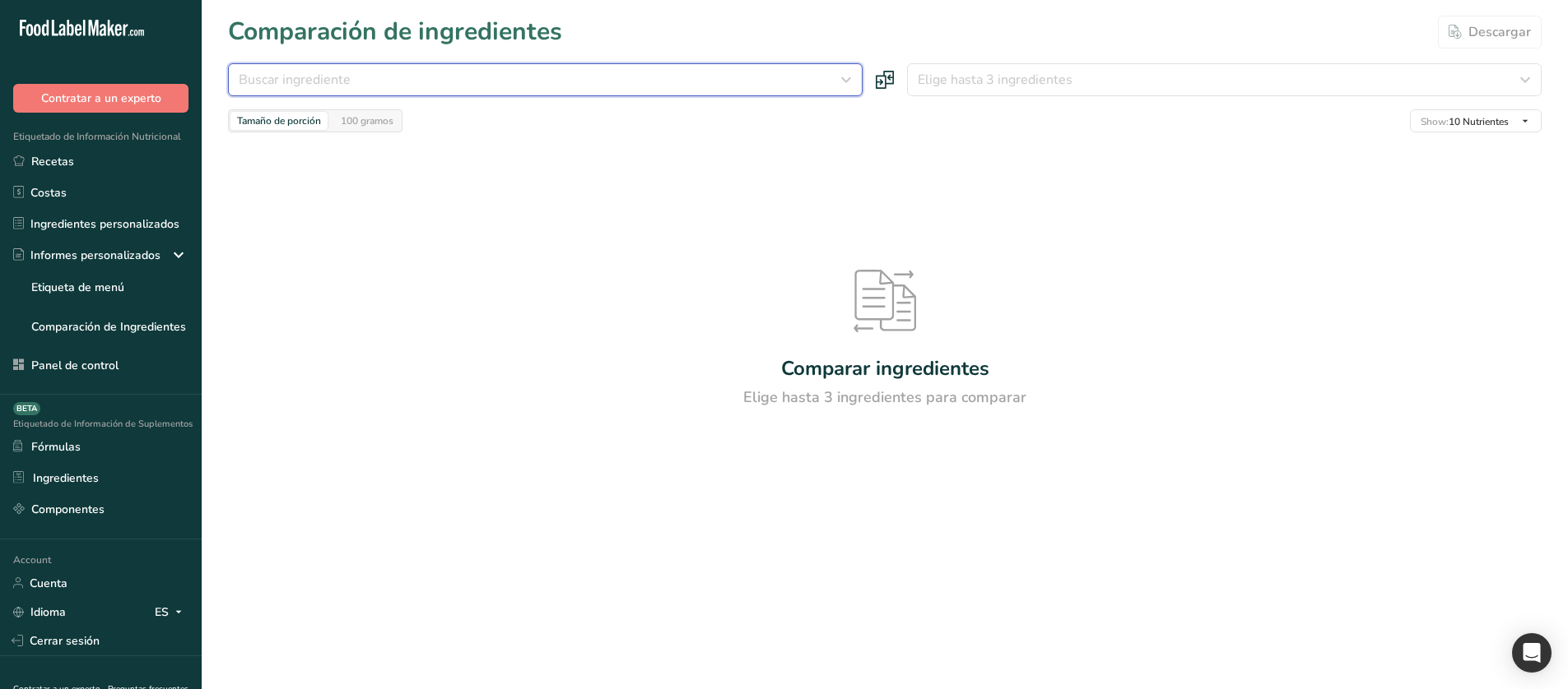
click at [508, 77] on div "Buscar ingrediente" at bounding box center [540, 80] width 604 height 20
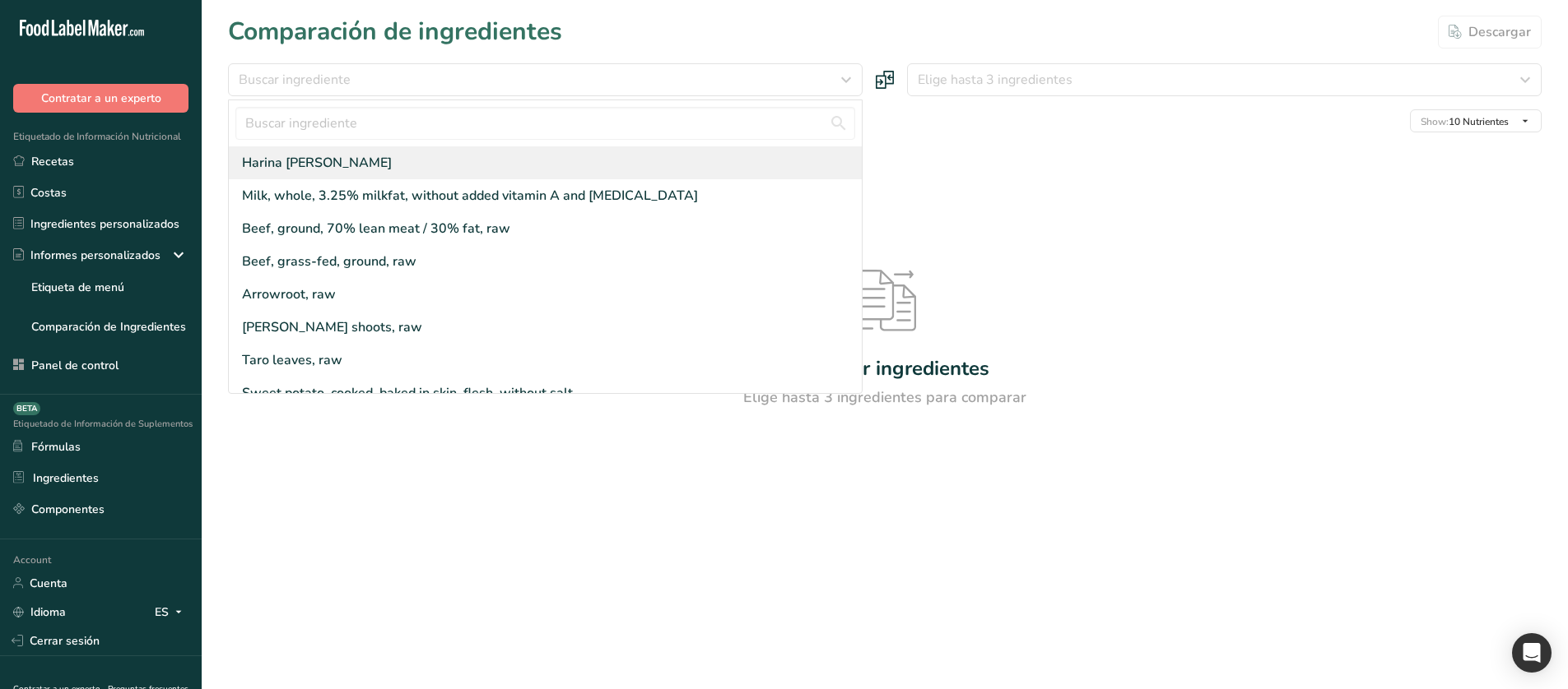
click at [443, 159] on div "Harina de almendra" at bounding box center [545, 163] width 633 height 33
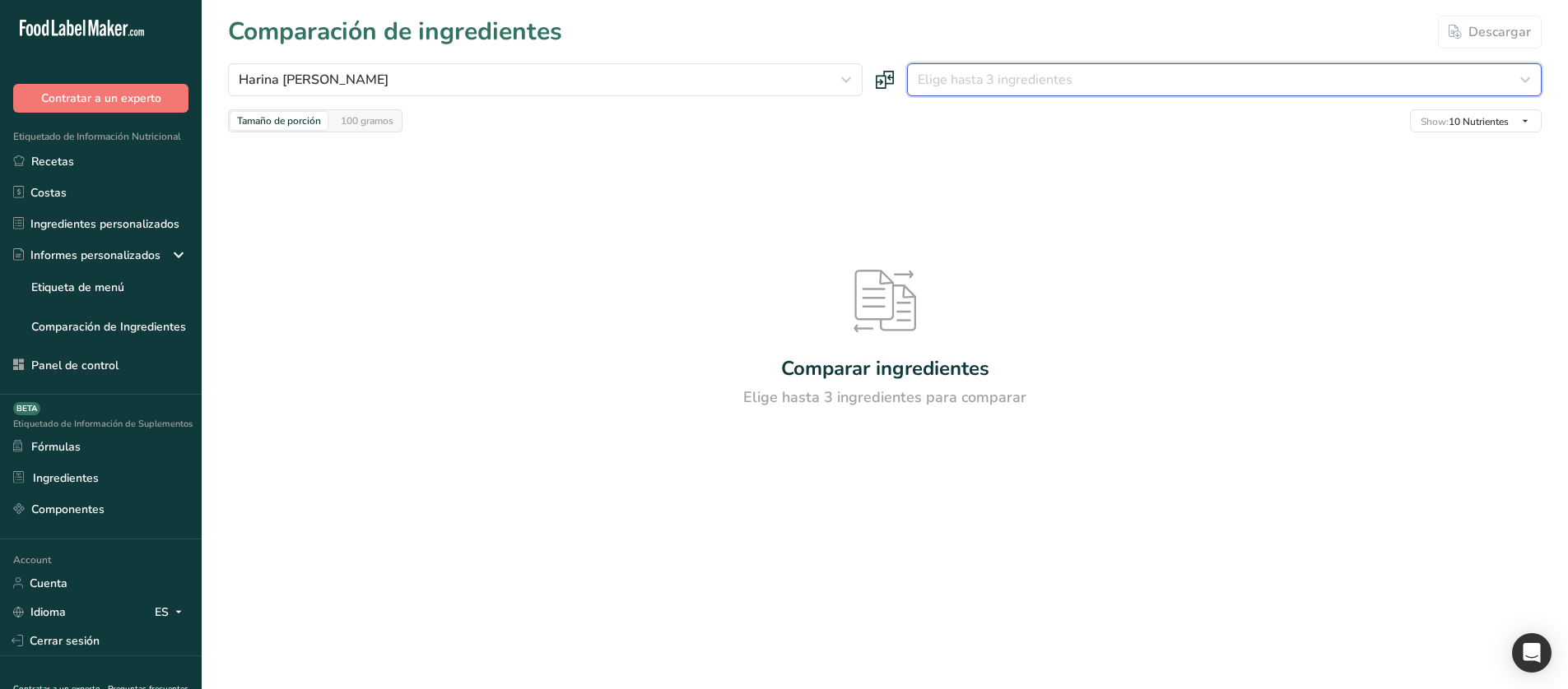
click at [1017, 82] on span "Elige hasta 3 ingredientes" at bounding box center [994, 80] width 155 height 20
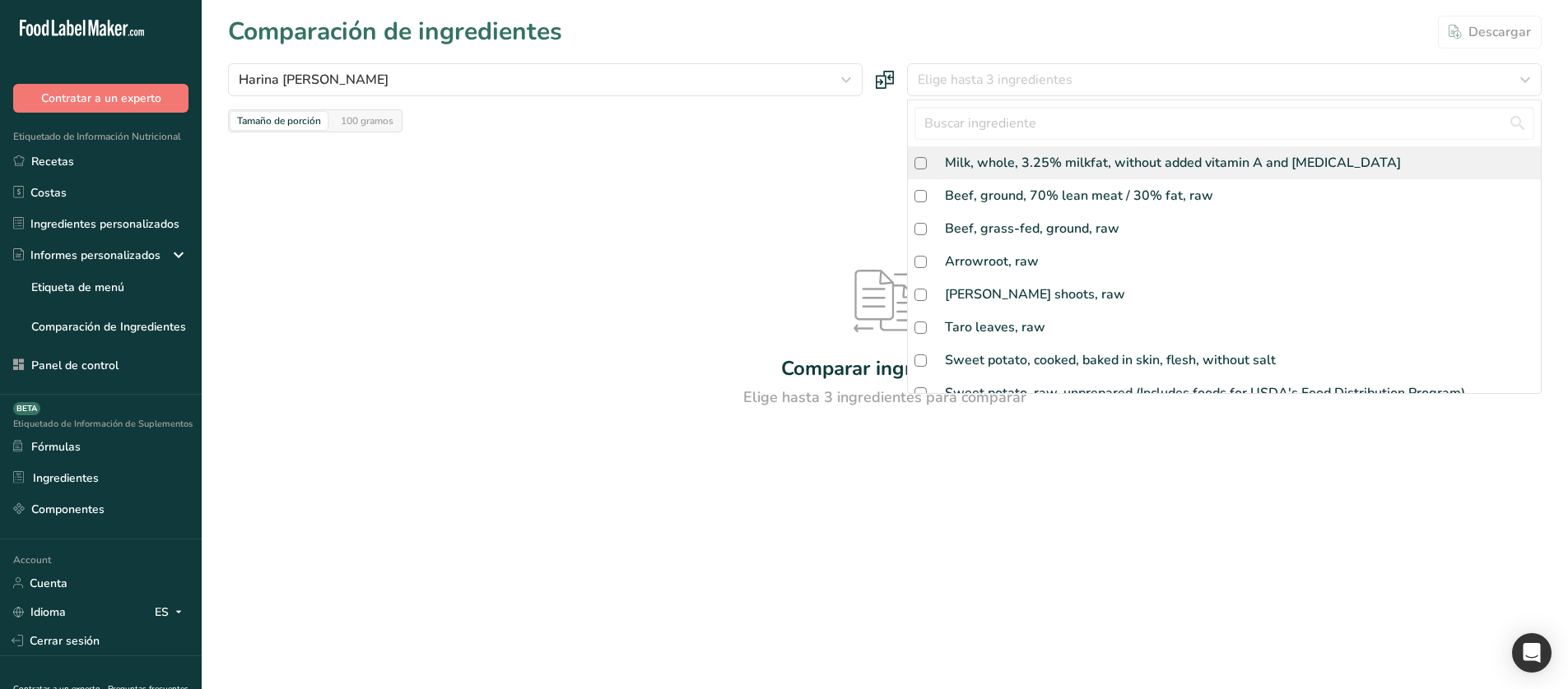
click at [979, 150] on div "Milk, whole, 3.25% milkfat, without added vitamin A and [MEDICAL_DATA]" at bounding box center [1224, 163] width 633 height 33
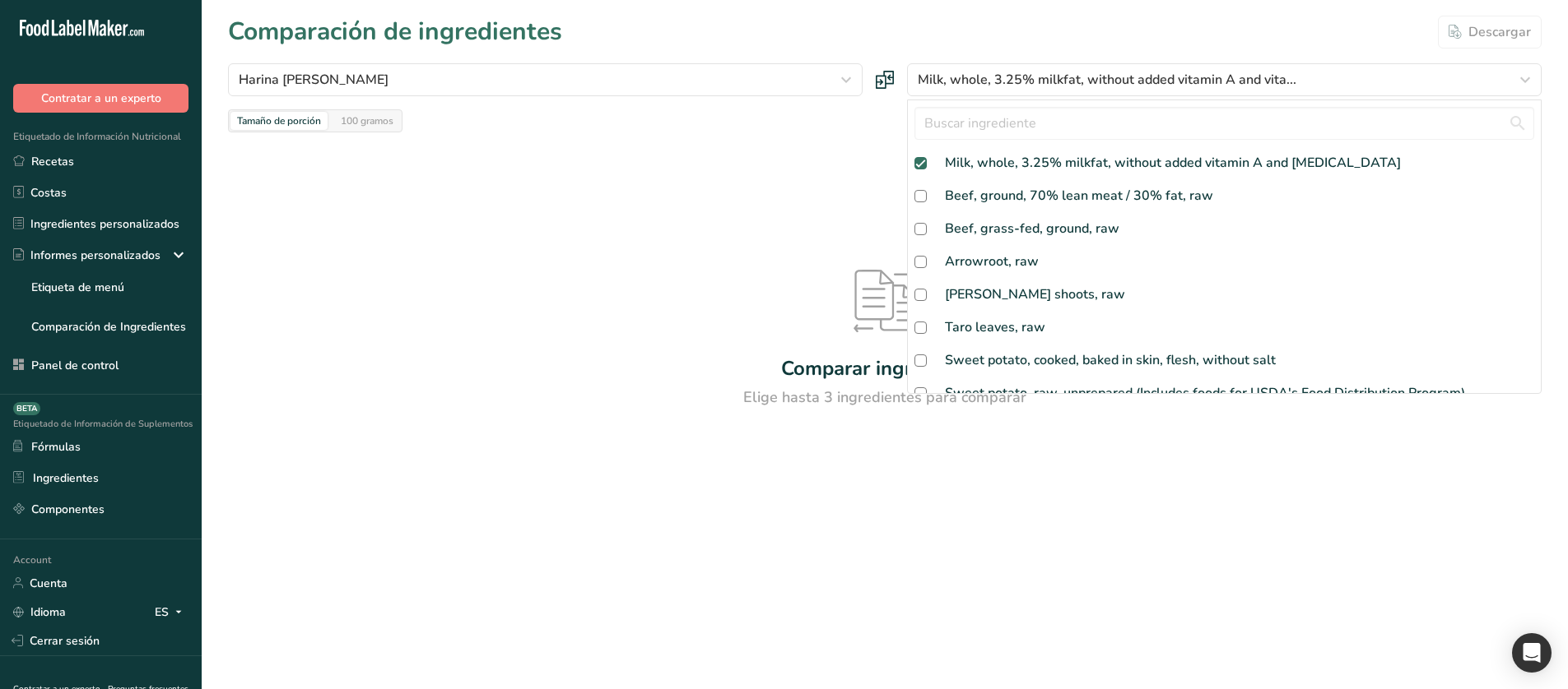
click at [767, 156] on div "Comparar ingredientes Elige hasta 3 ingredientes para comparar" at bounding box center [885, 339] width 1314 height 414
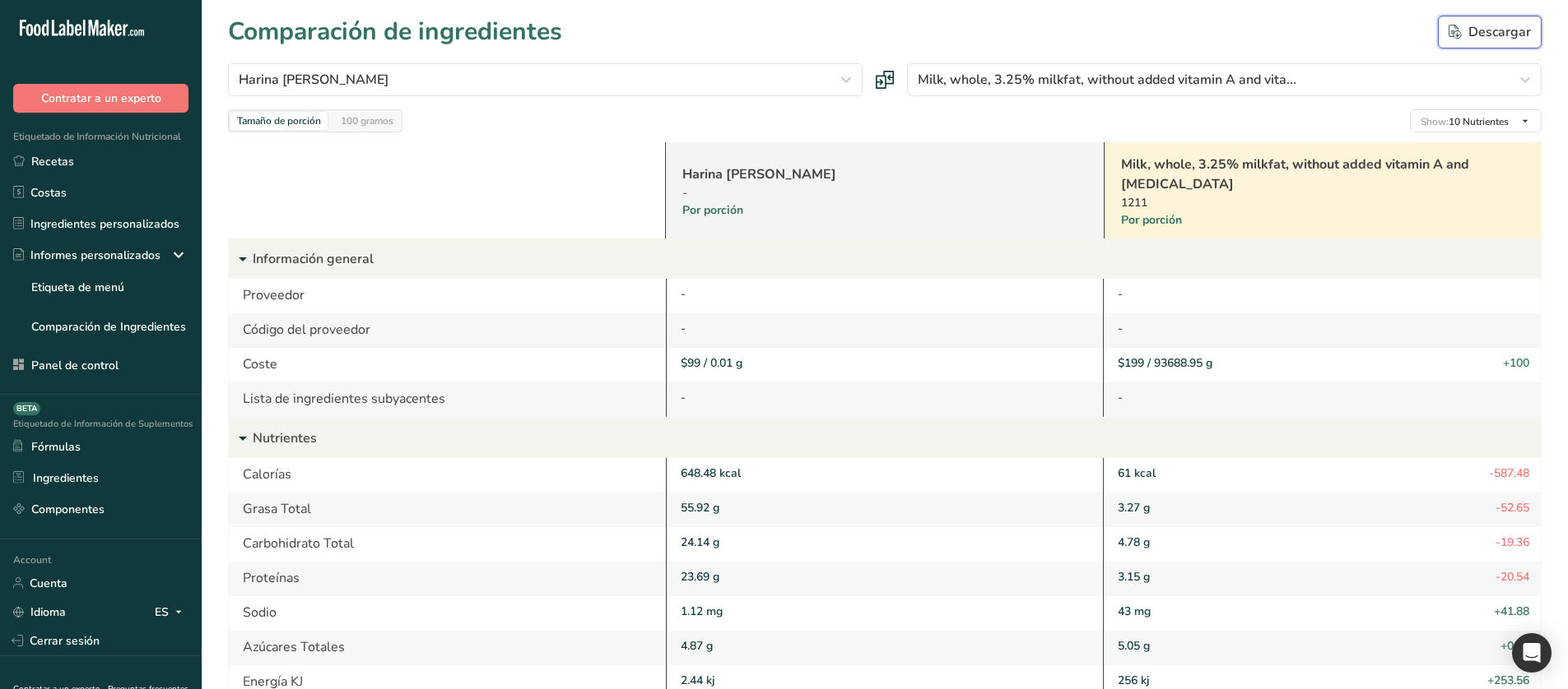
click at [1486, 34] on div "Descargar" at bounding box center [1489, 33] width 82 height 20
click at [172, 621] on icon at bounding box center [178, 612] width 13 height 21
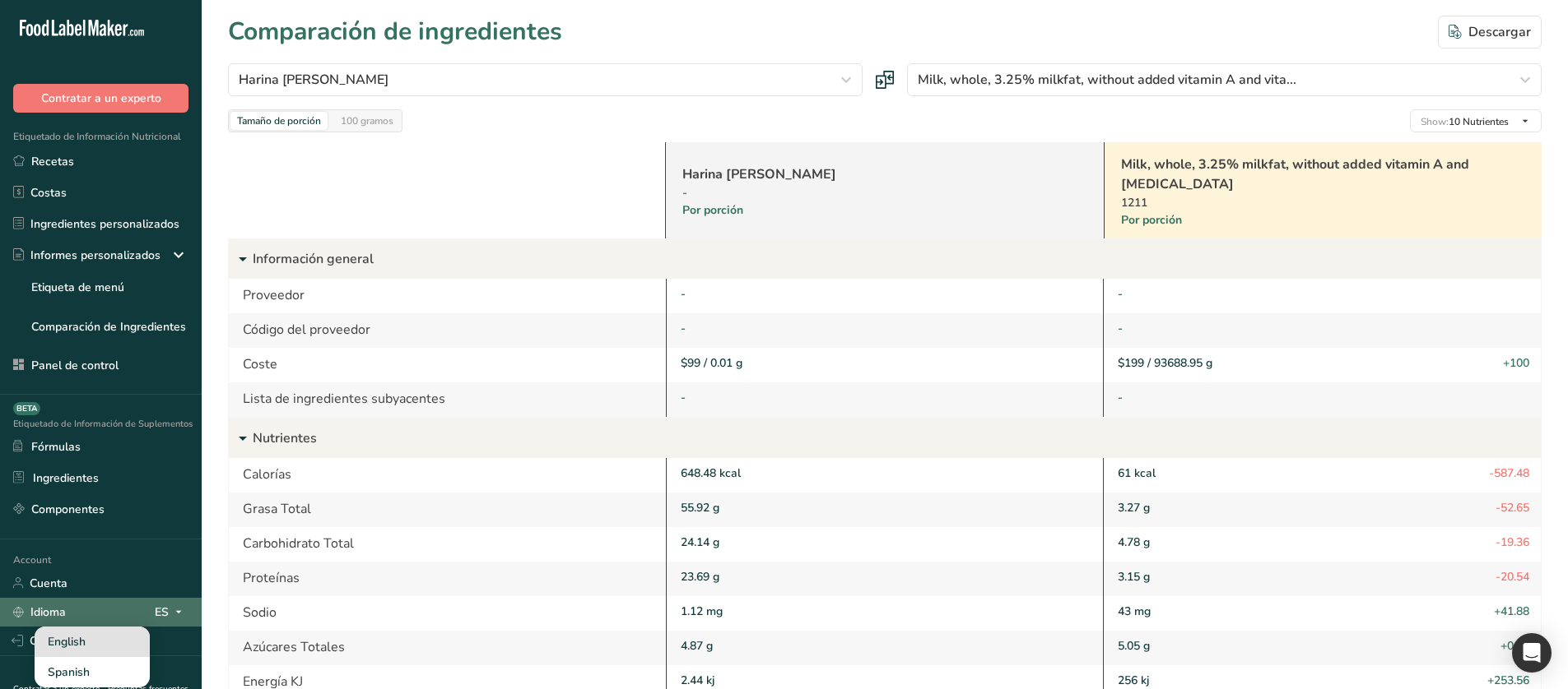
click at [113, 644] on div "English" at bounding box center [92, 642] width 115 height 31
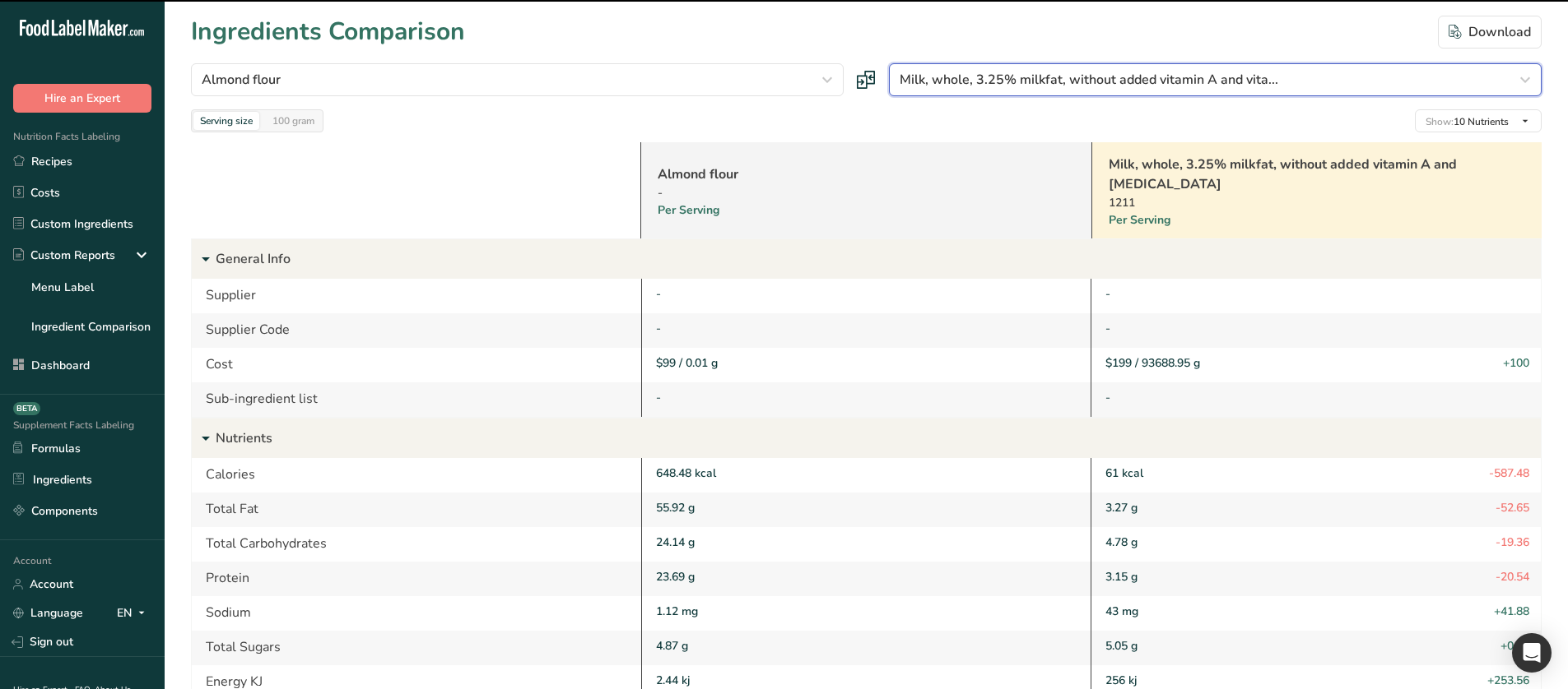
click at [971, 64] on button "Milk, whole, 3.25% milkfat, without added vitamin A and vita..." at bounding box center [1215, 79] width 653 height 33
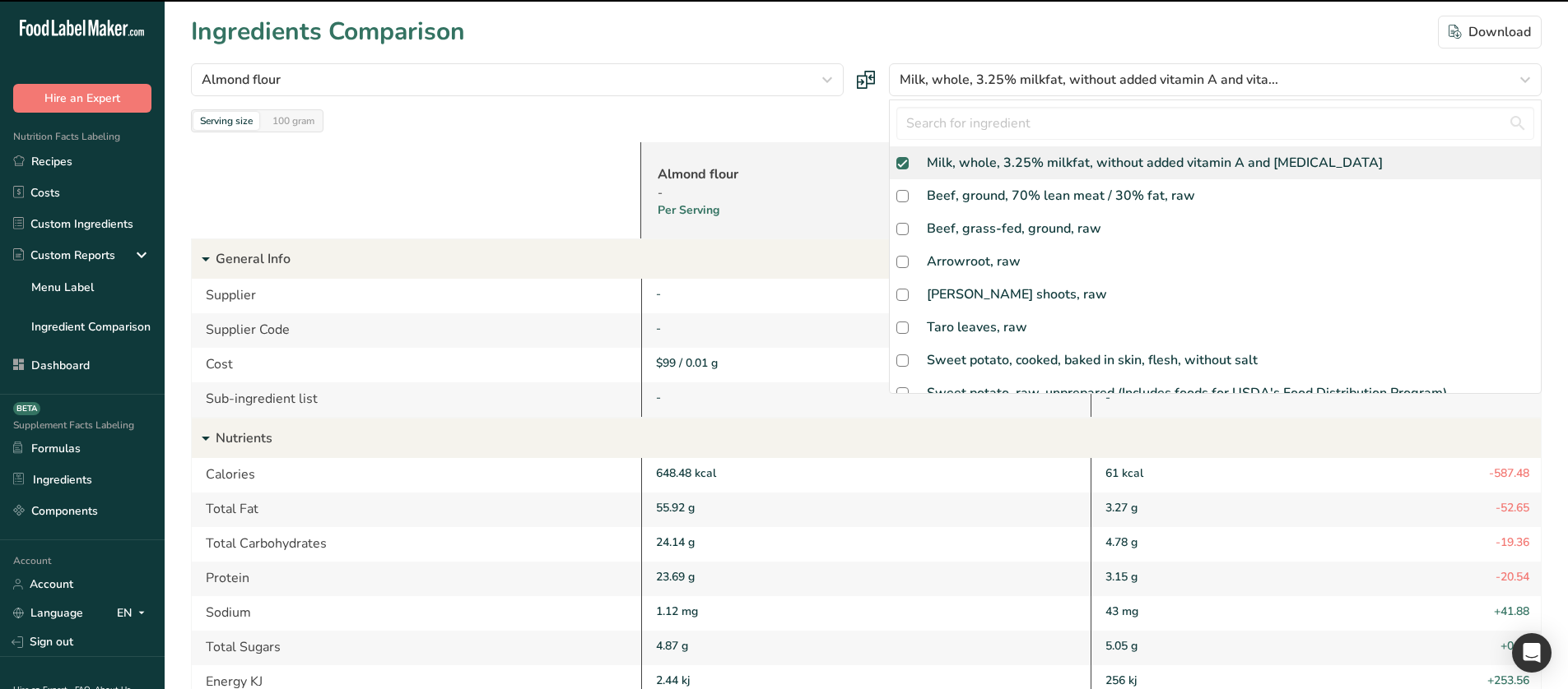
drag, startPoint x: 967, startPoint y: 161, endPoint x: 926, endPoint y: 167, distance: 41.4
click at [967, 160] on div "Milk, whole, 3.25% milkfat, without added vitamin A and [MEDICAL_DATA]" at bounding box center [1155, 163] width 456 height 20
checkbox input "false"
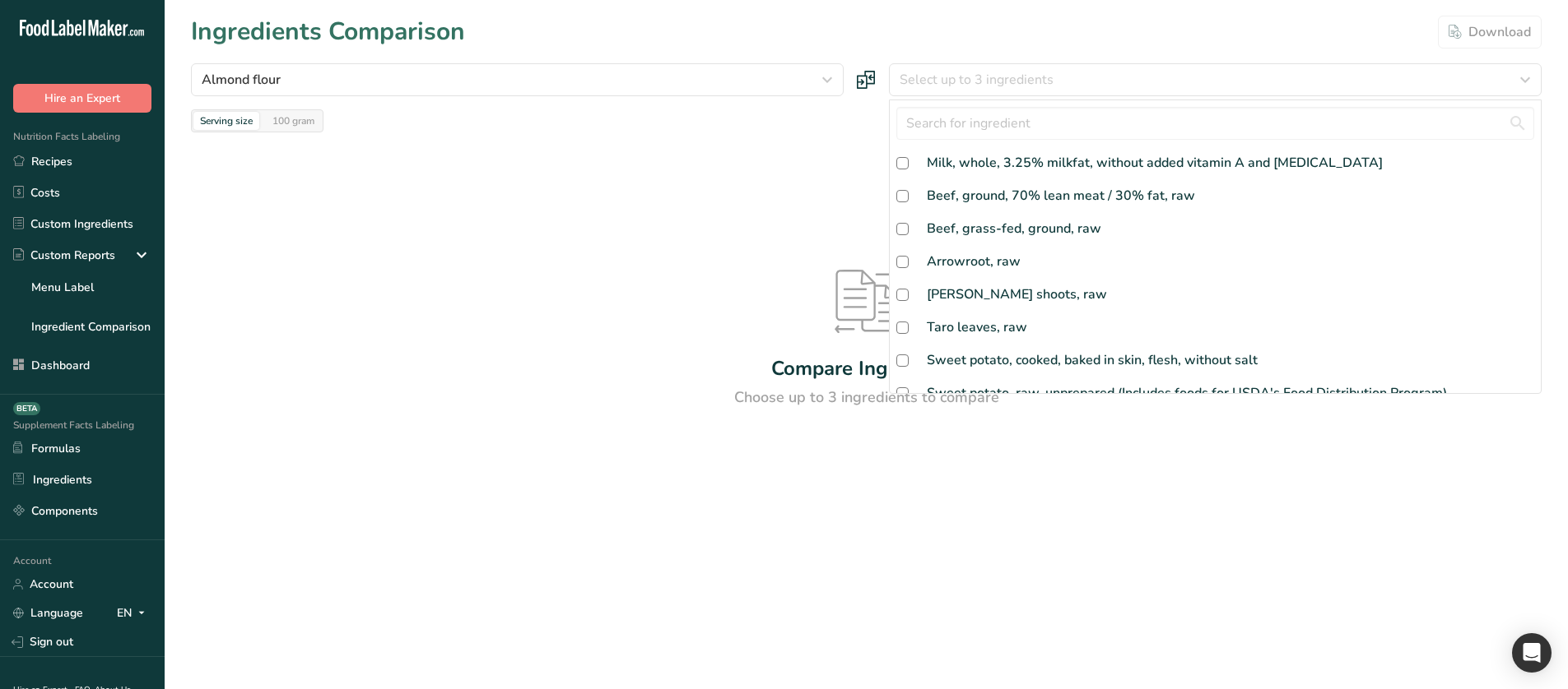
click at [801, 150] on div "Compare Ingredients Choose up to 3 ingredients to compare" at bounding box center [866, 339] width 1350 height 414
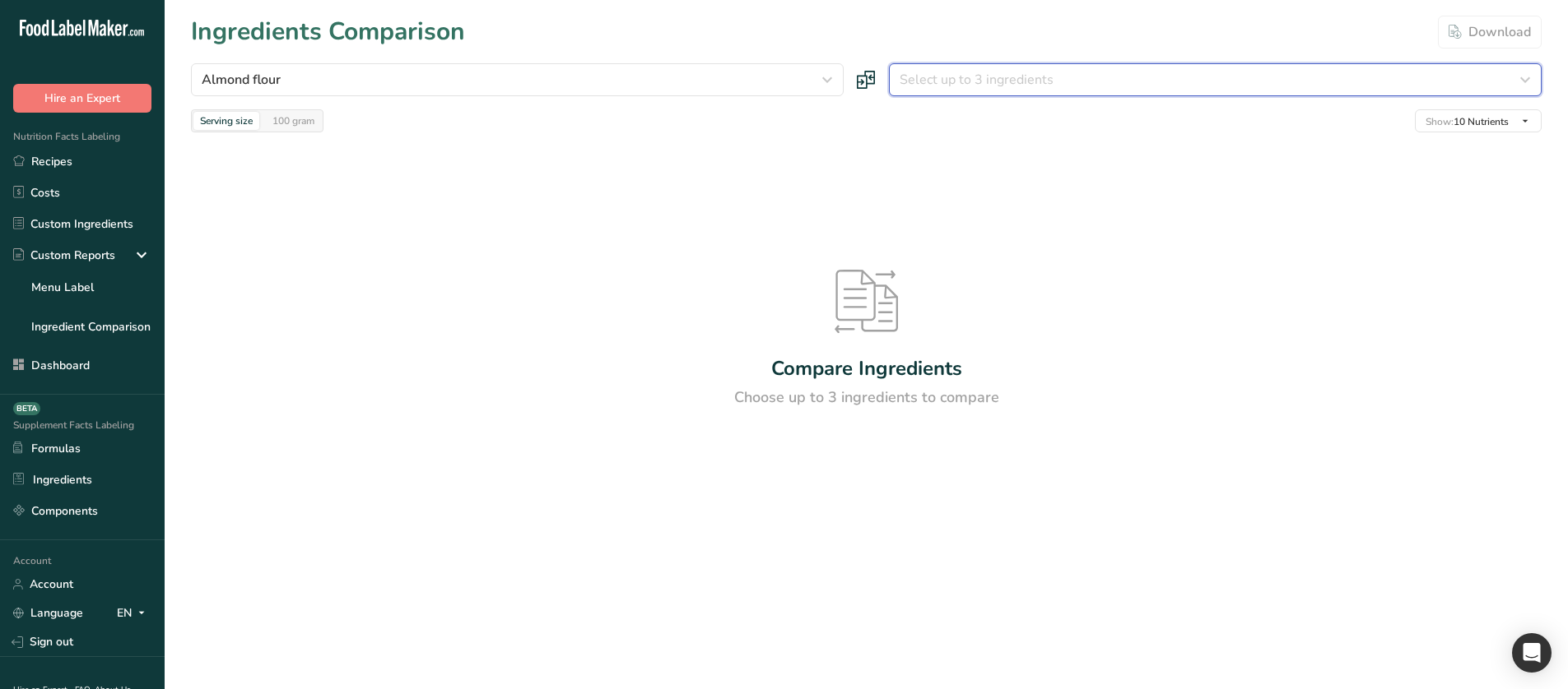
click at [1018, 80] on span "Select up to 3 ingredients" at bounding box center [976, 80] width 154 height 20
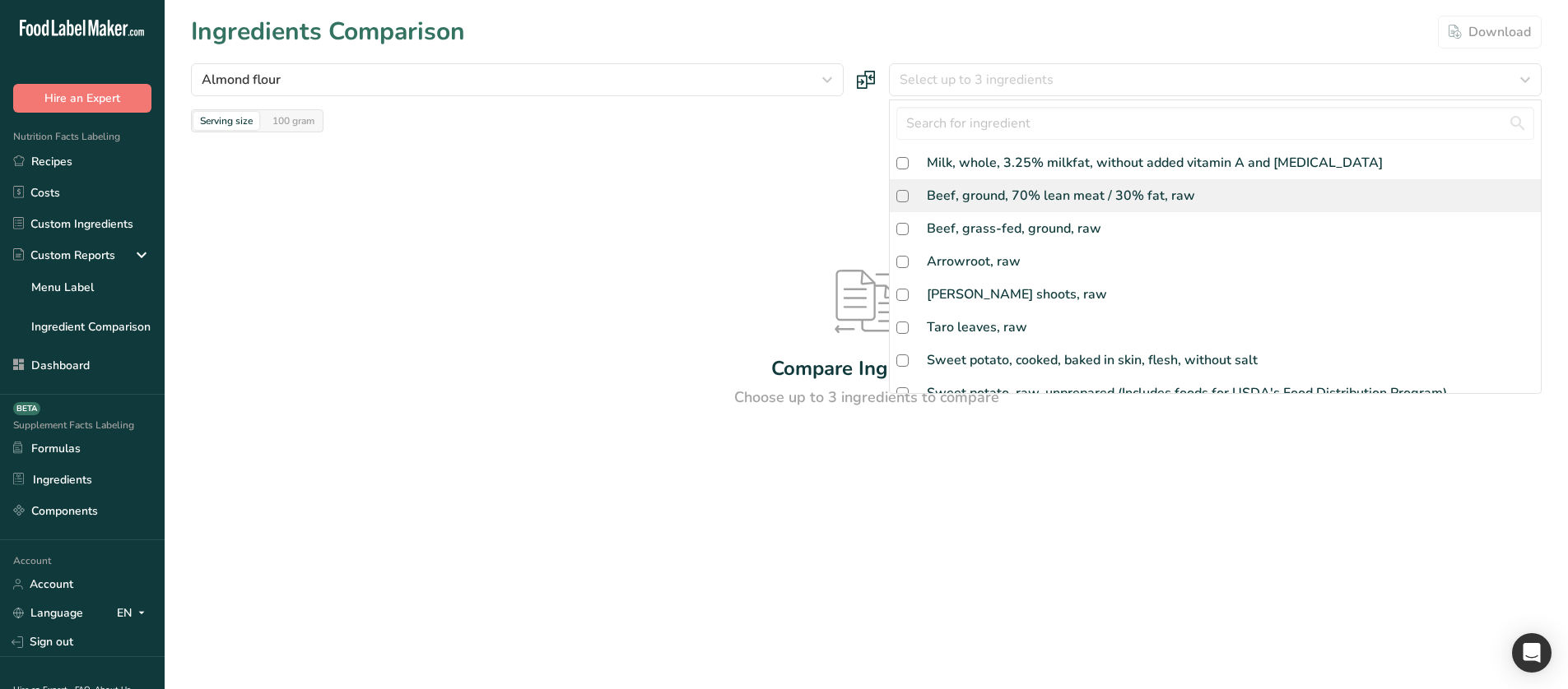
click at [979, 205] on div "Beef, ground, 70% lean meat / 30% fat, raw" at bounding box center [1061, 196] width 268 height 20
checkbox input "true"
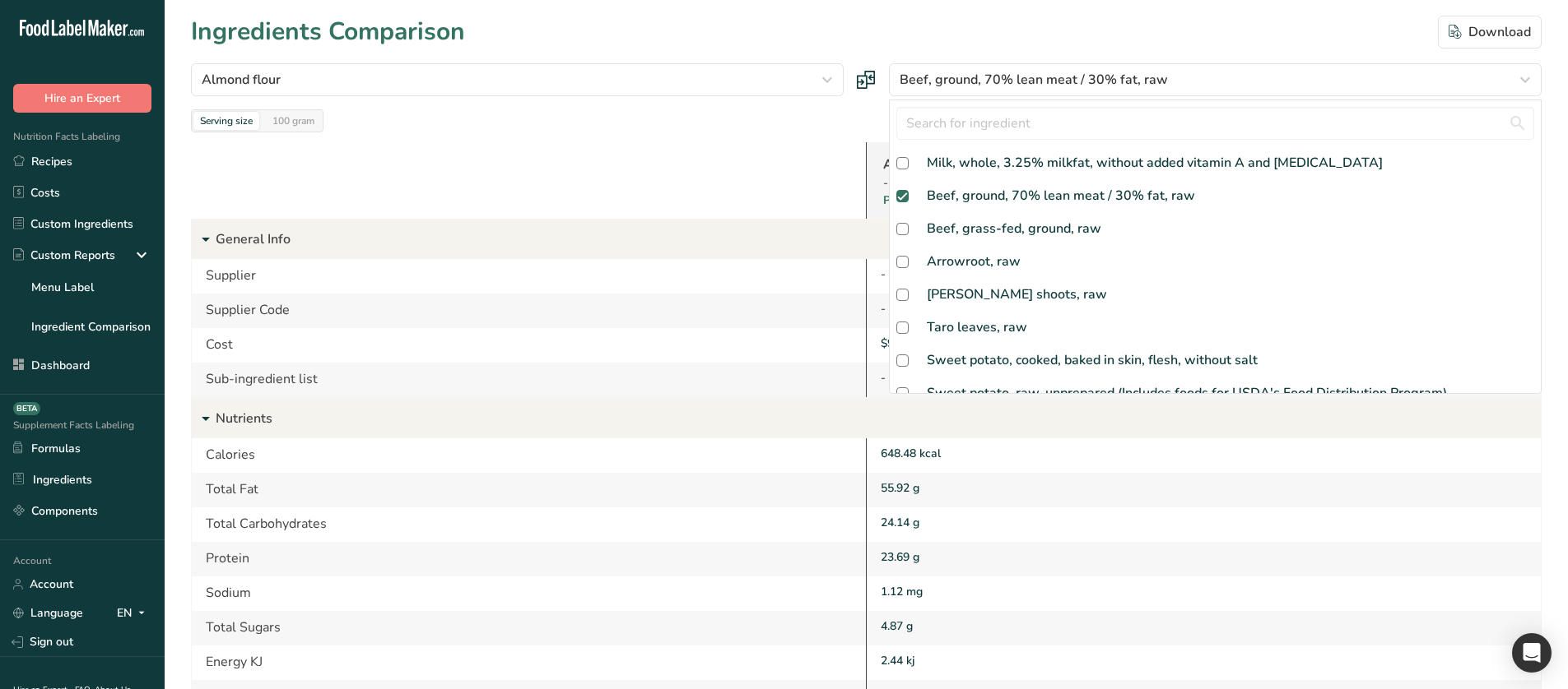
click at [706, 191] on div at bounding box center [529, 180] width 675 height 77
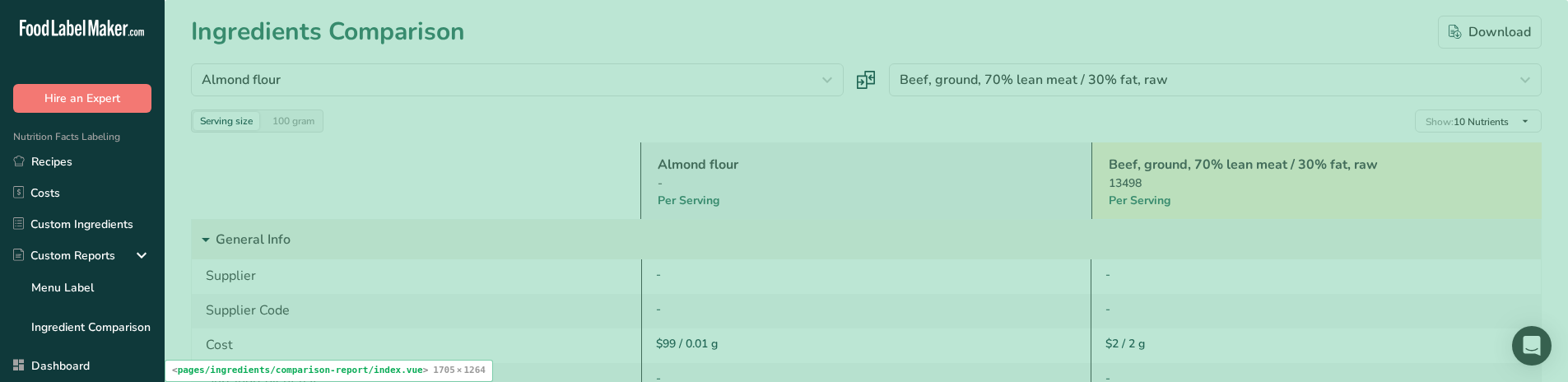
click at [719, 127] on div "Serving size 100 gram Show: 10 Nutrients All Nutrients Standard Components Calo…" at bounding box center [866, 120] width 1350 height 23
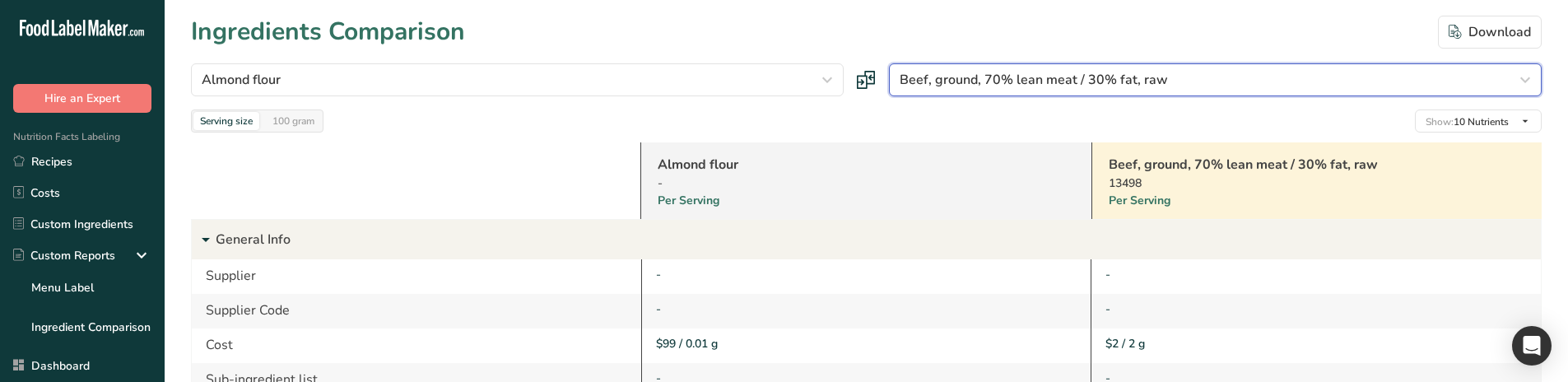
click at [1121, 78] on span "Beef, ground, 70% lean meat / 30% fat, raw" at bounding box center [1033, 80] width 268 height 20
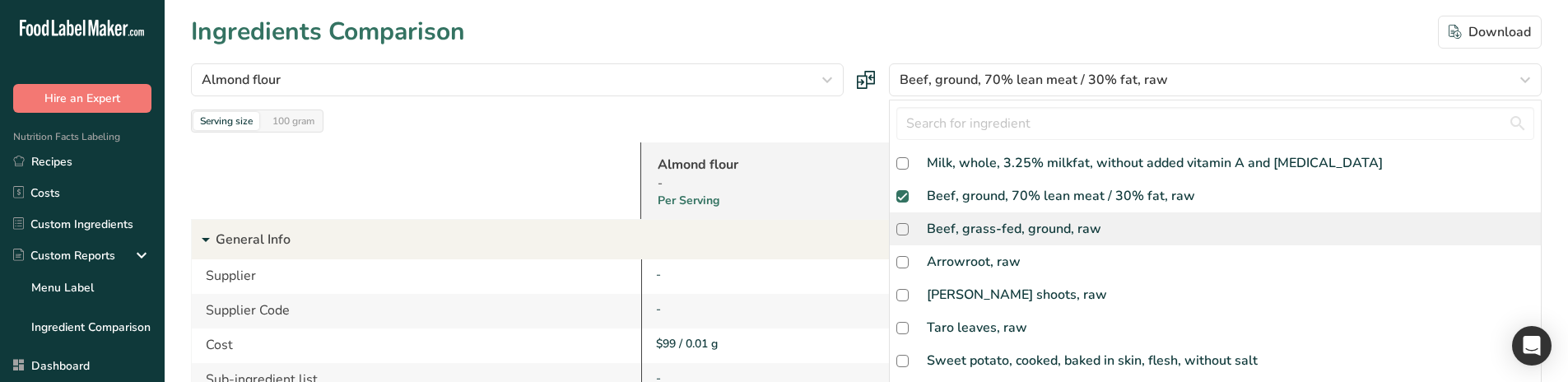
click at [1036, 229] on div "Beef, grass-fed, ground, raw" at bounding box center [1014, 229] width 175 height 20
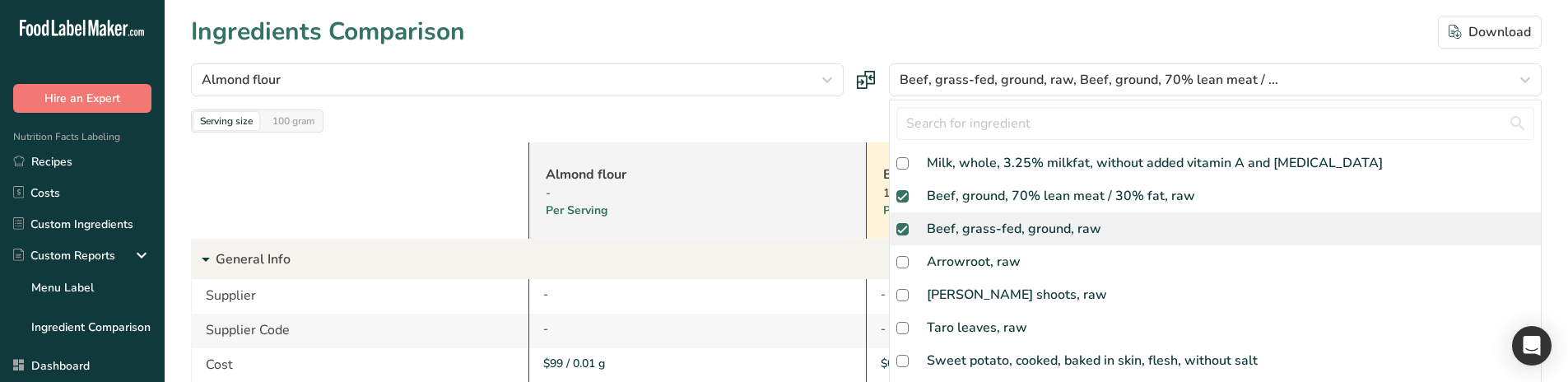
click at [997, 229] on div "Beef, grass-fed, ground, raw" at bounding box center [1014, 229] width 175 height 20
checkbox input "false"
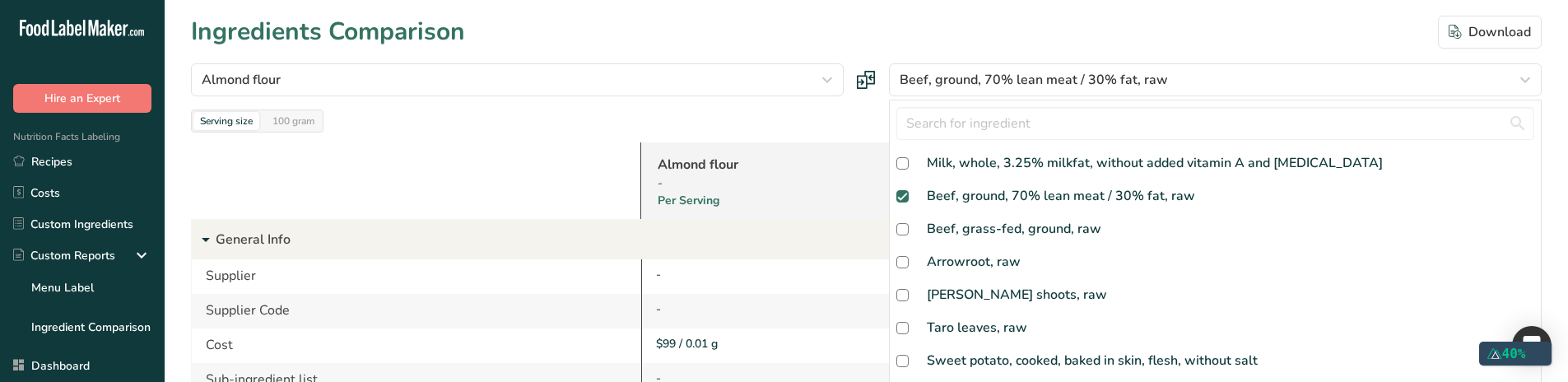
click at [656, 27] on div "Ingredients Comparison Download" at bounding box center [866, 32] width 1350 height 38
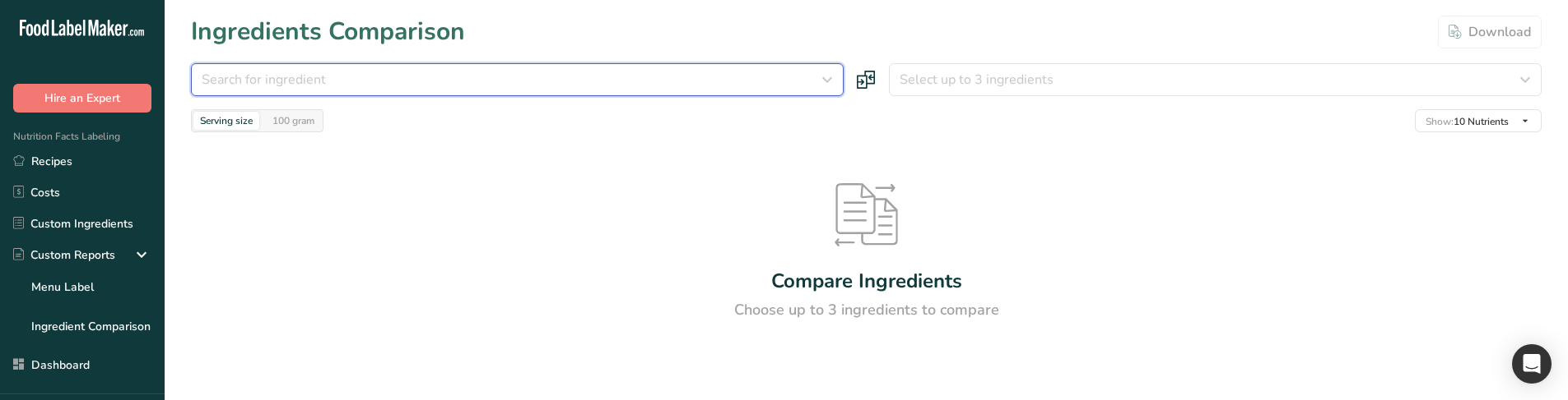
click at [669, 87] on div "Search for ingredient" at bounding box center [512, 80] width 621 height 20
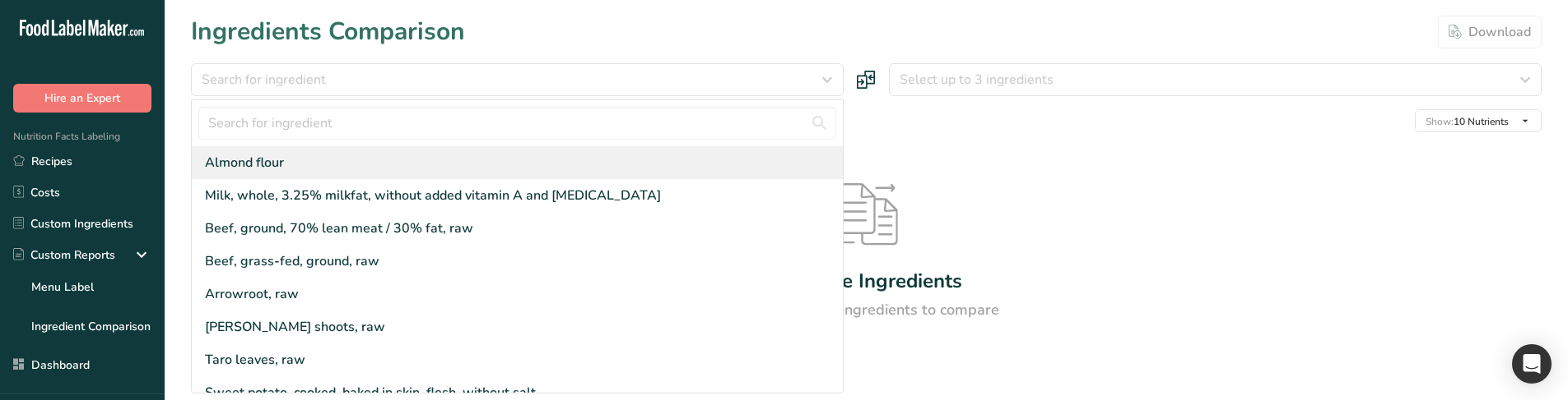
click at [518, 169] on div "Almond flour" at bounding box center [517, 163] width 651 height 33
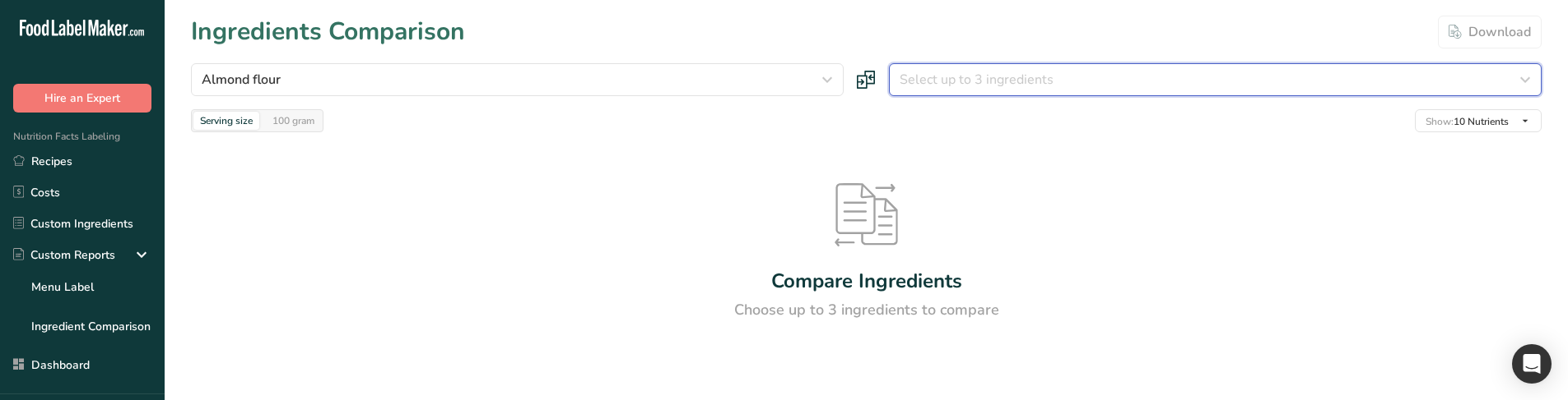
click at [1008, 94] on button "Select up to 3 ingredients" at bounding box center [1215, 79] width 653 height 33
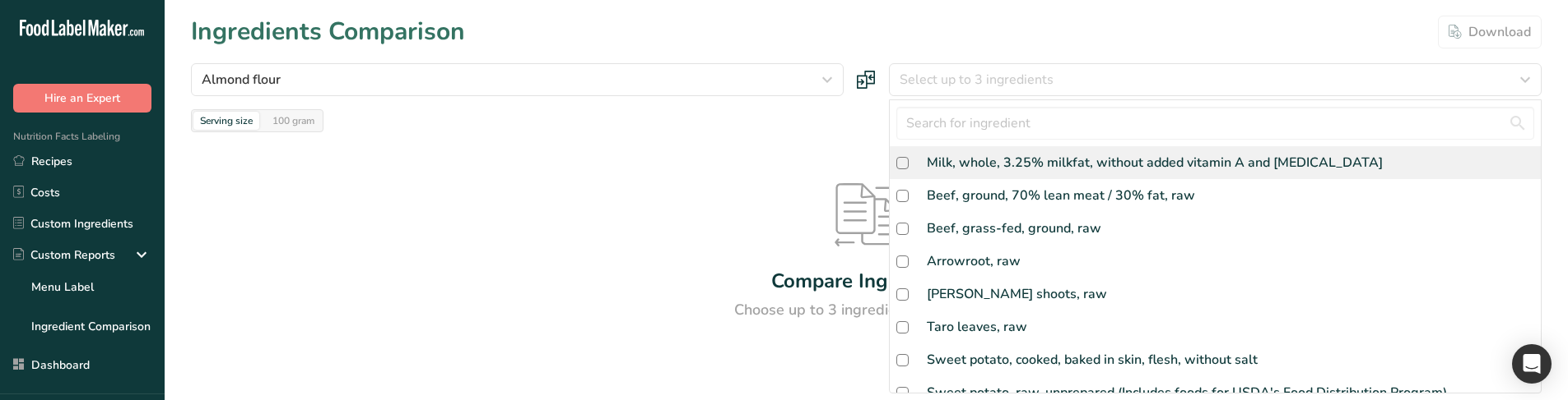
click at [991, 156] on div "Milk, whole, 3.25% milkfat, without added vitamin A and [MEDICAL_DATA]" at bounding box center [1155, 163] width 456 height 20
checkbox input "true"
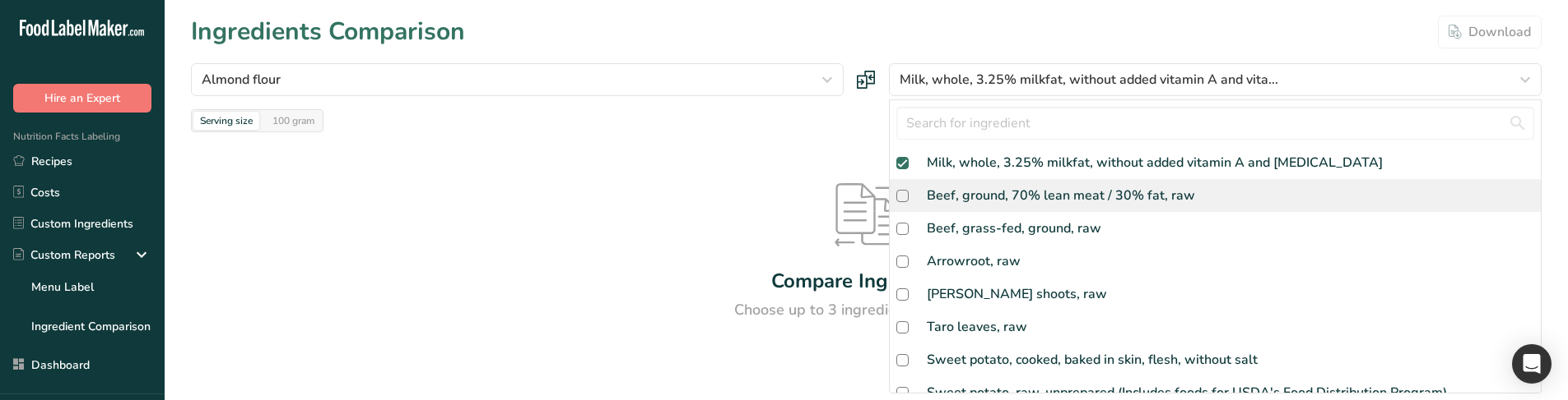
click at [990, 206] on div "Beef, ground, 70% lean meat / 30% fat, raw" at bounding box center [1215, 195] width 651 height 33
checkbox input "true"
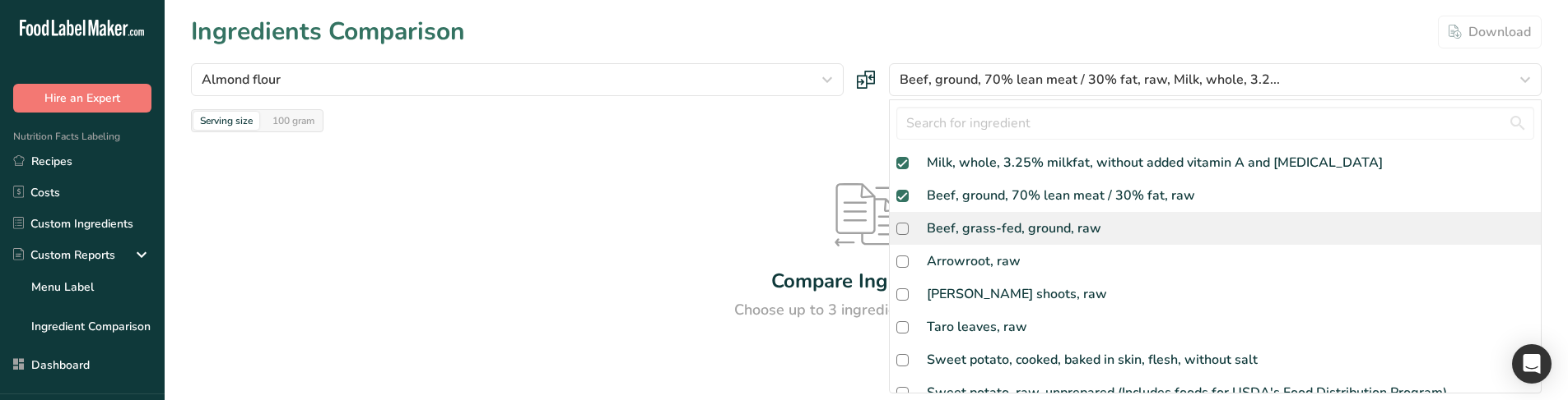
click at [988, 235] on div "Beef, grass-fed, ground, raw" at bounding box center [1014, 229] width 175 height 20
checkbox input "true"
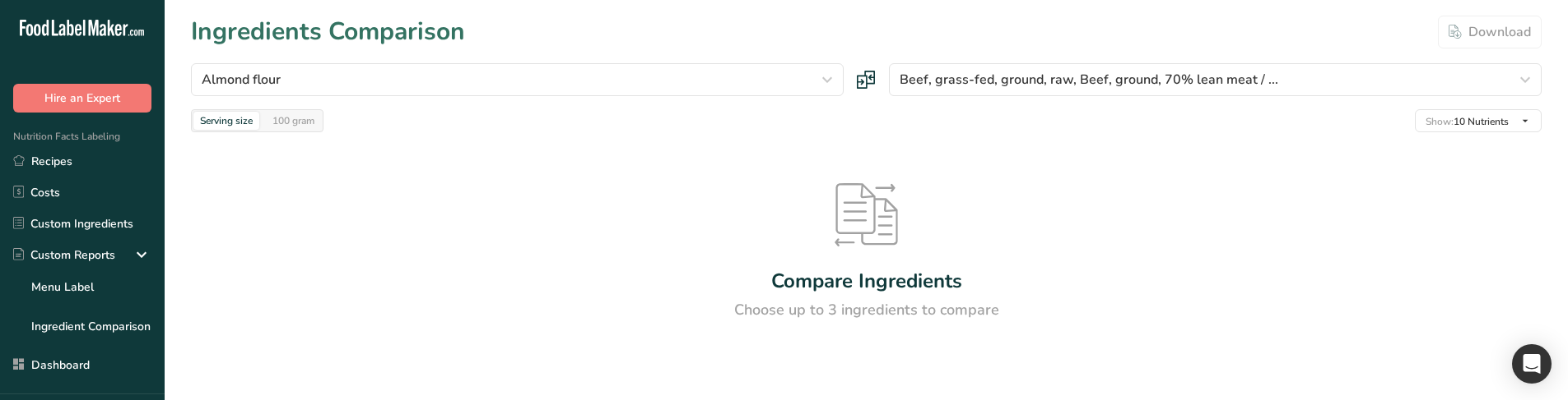
click at [644, 149] on div "Compare Ingredients Choose up to 3 ingredients to compare" at bounding box center [866, 252] width 1350 height 240
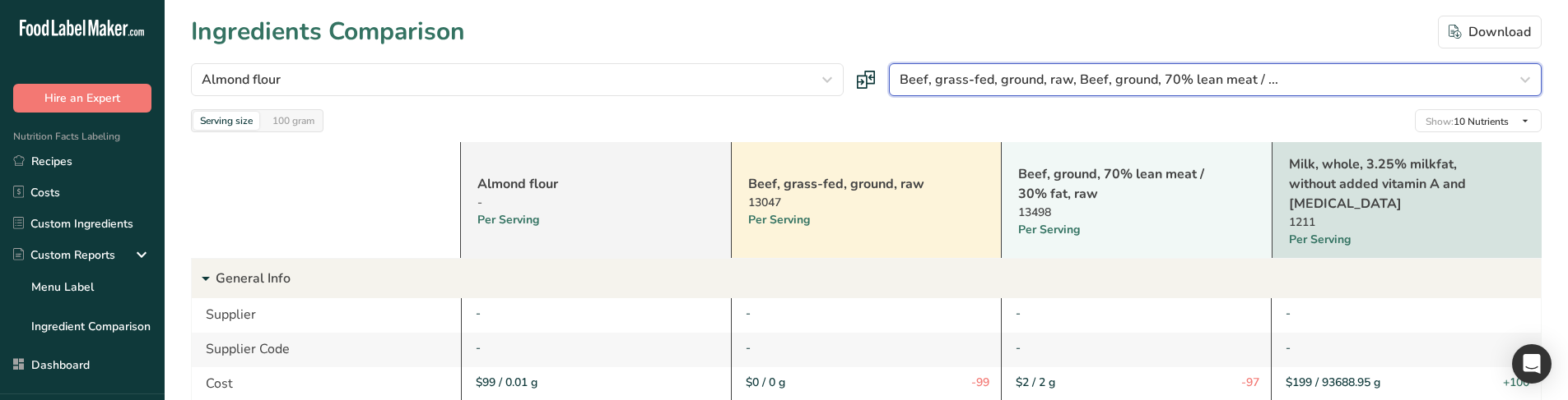
click at [1011, 82] on span "Beef, grass-fed, ground, raw, Beef, ground, 70% lean meat / ..." at bounding box center [1089, 80] width 379 height 20
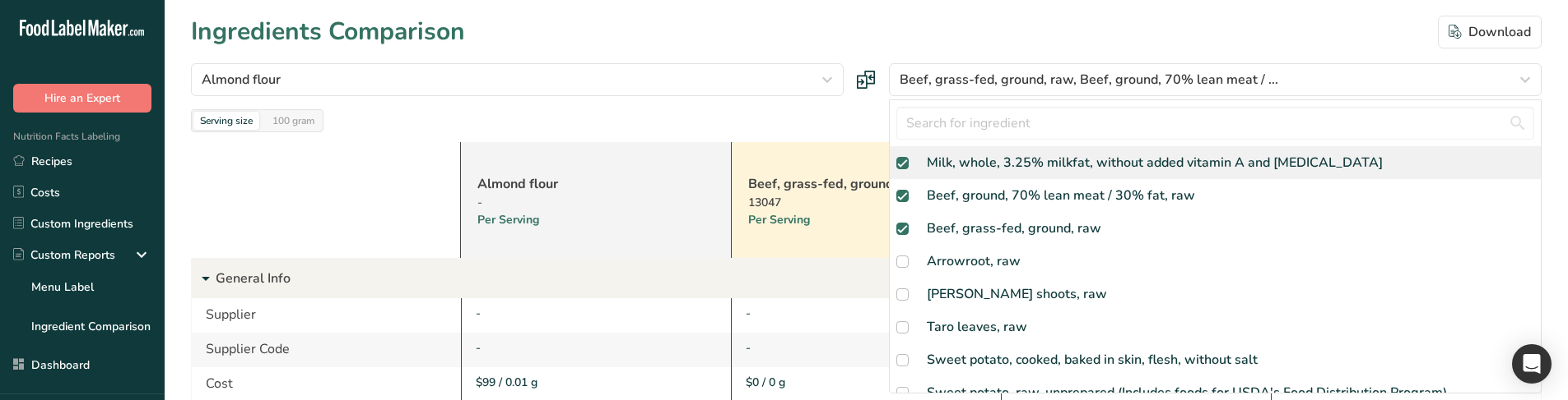
click at [1003, 152] on div "Milk, whole, 3.25% milkfat, without added vitamin A and [MEDICAL_DATA]" at bounding box center [1215, 163] width 651 height 33
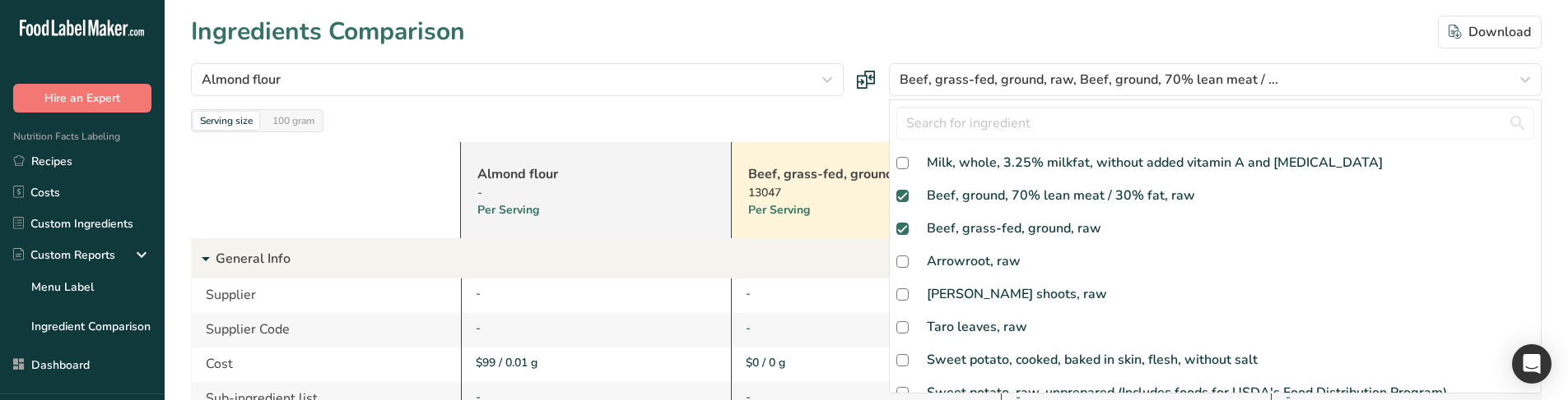
checkbox input "false"
click at [748, 127] on div "Serving size 100 gram Show: 10 Nutrients All Nutrients Standard Components Calo…" at bounding box center [866, 120] width 1350 height 23
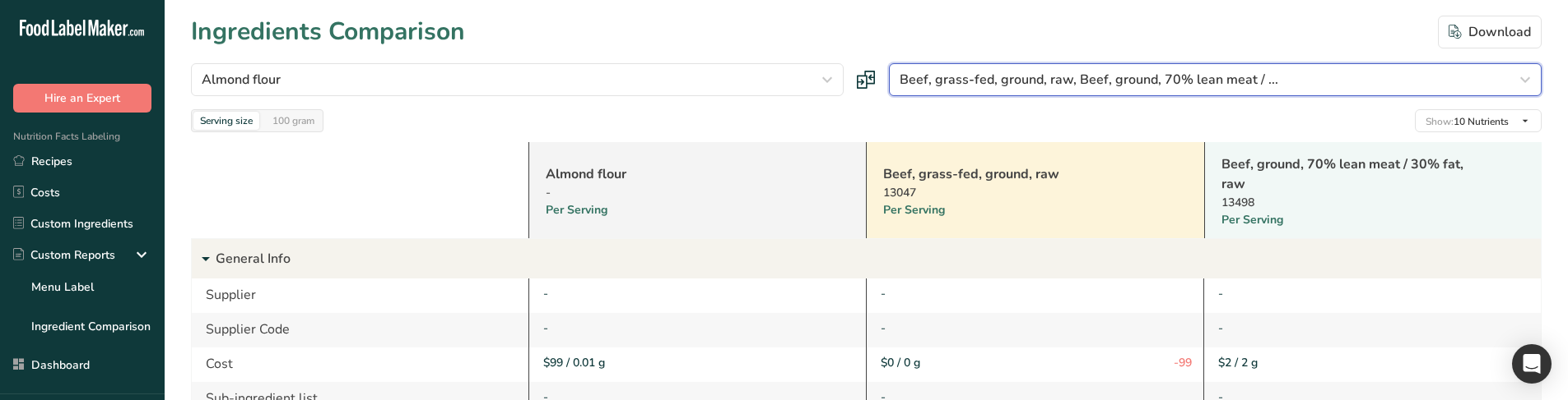
click at [1190, 67] on button "Beef, grass-fed, ground, raw, Beef, ground, 70% lean meat / ..." at bounding box center [1215, 79] width 653 height 33
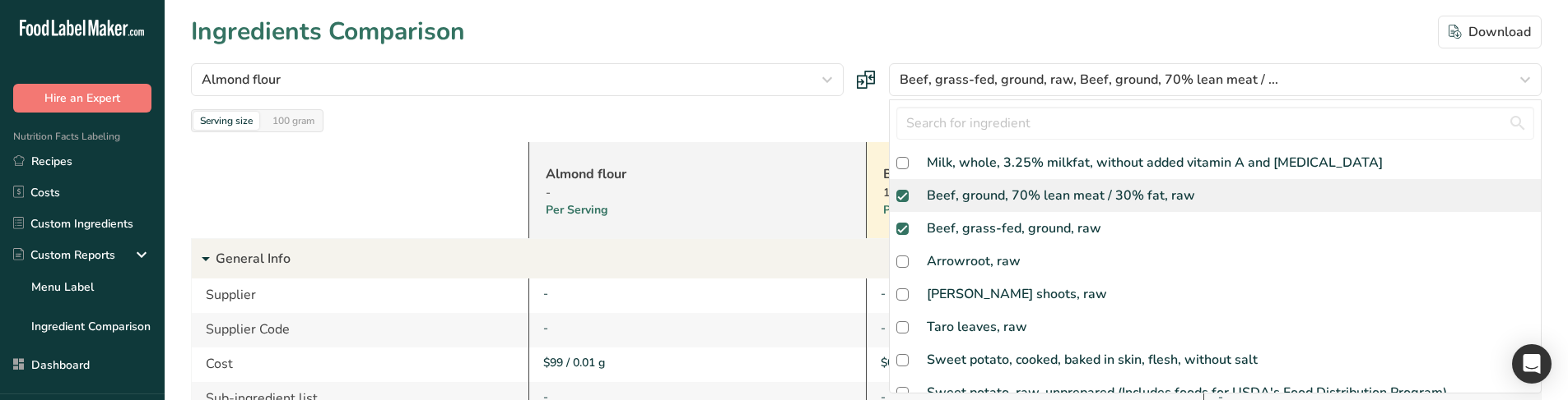
click at [976, 189] on div "Beef, ground, 70% lean meat / 30% fat, raw" at bounding box center [1061, 196] width 268 height 20
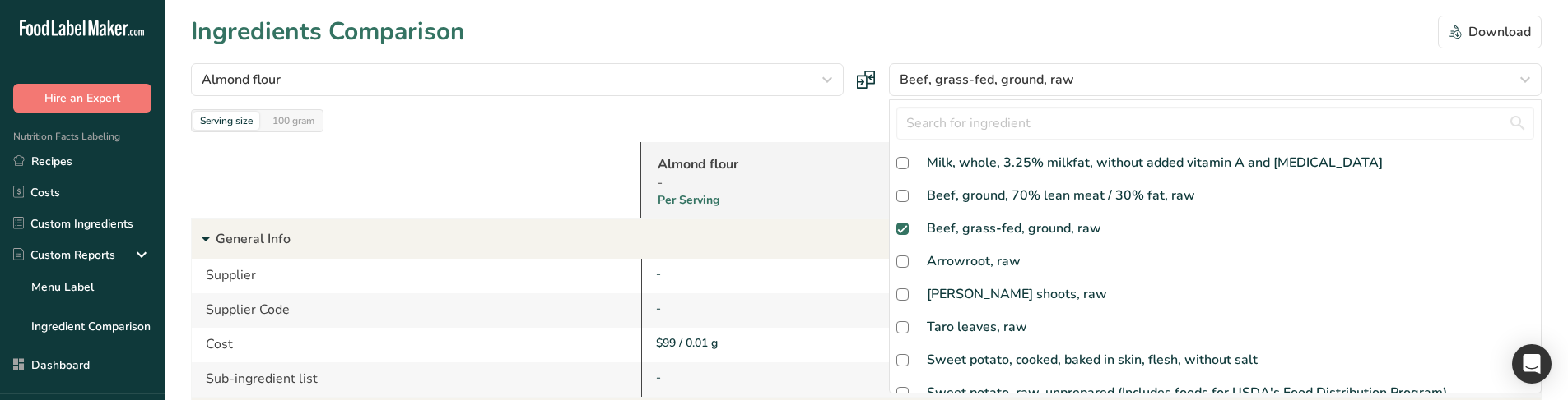
checkbox input "false"
click at [738, 147] on div "Almond flour - Per Serving" at bounding box center [865, 180] width 450 height 77
